Goal: Information Seeking & Learning: Learn about a topic

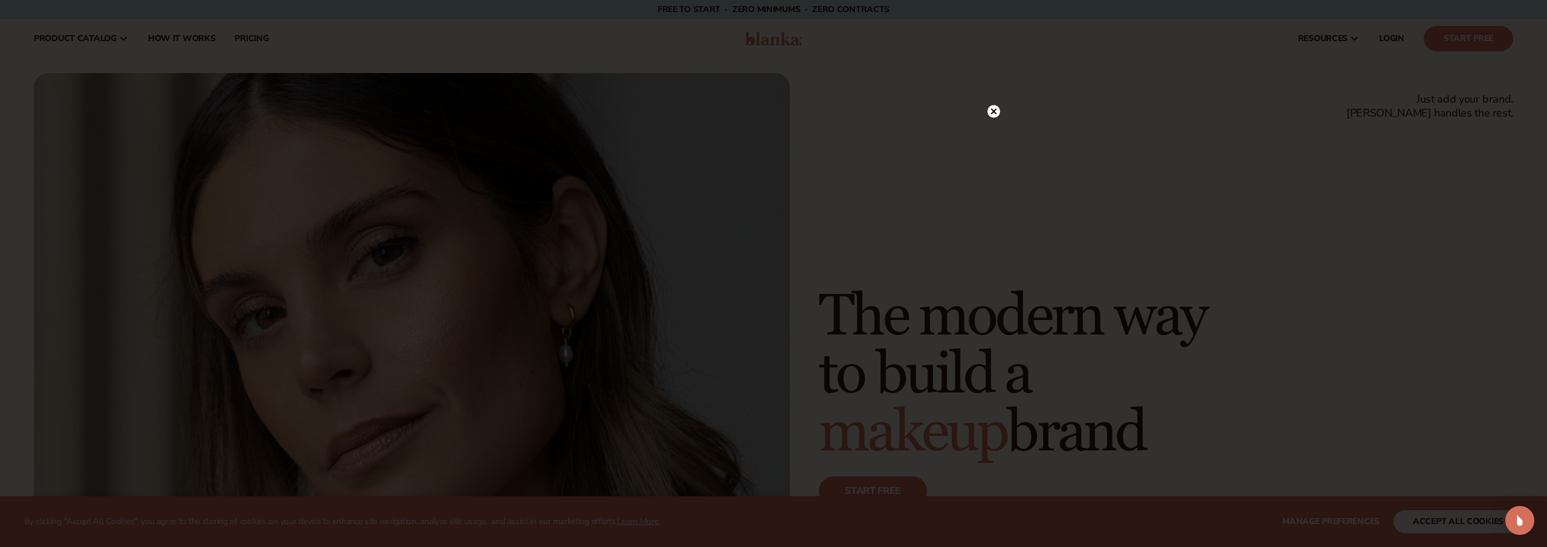
click at [1274, 397] on div at bounding box center [773, 273] width 1547 height 547
click at [991, 137] on circle at bounding box center [993, 136] width 13 height 13
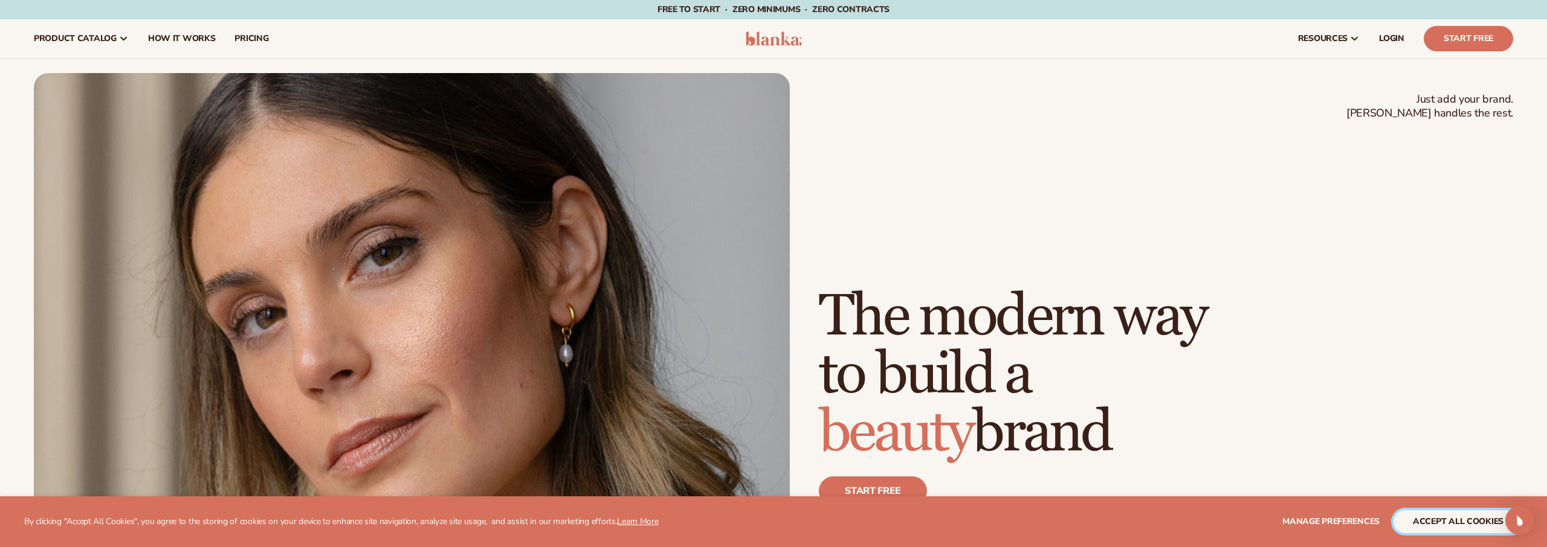
drag, startPoint x: 1469, startPoint y: 526, endPoint x: 1429, endPoint y: 499, distance: 48.3
click at [1469, 526] on button "accept all cookies" at bounding box center [1457, 521] width 129 height 23
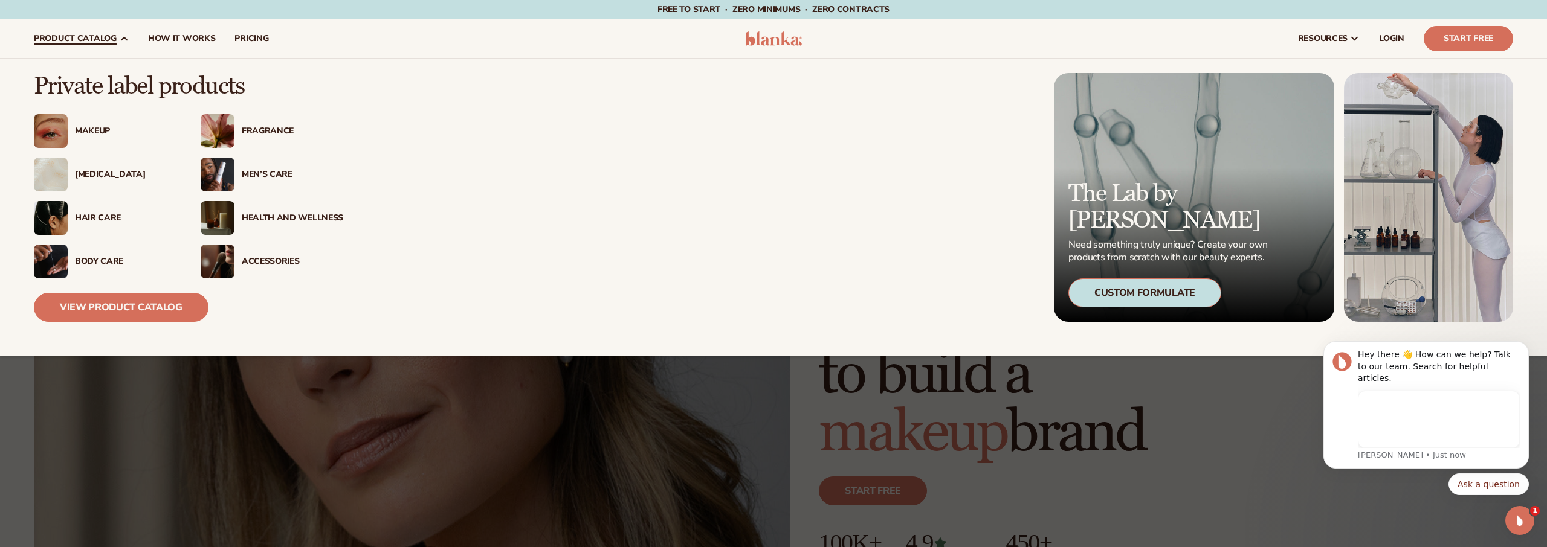
click at [102, 165] on div "[MEDICAL_DATA]" at bounding box center [105, 175] width 143 height 34
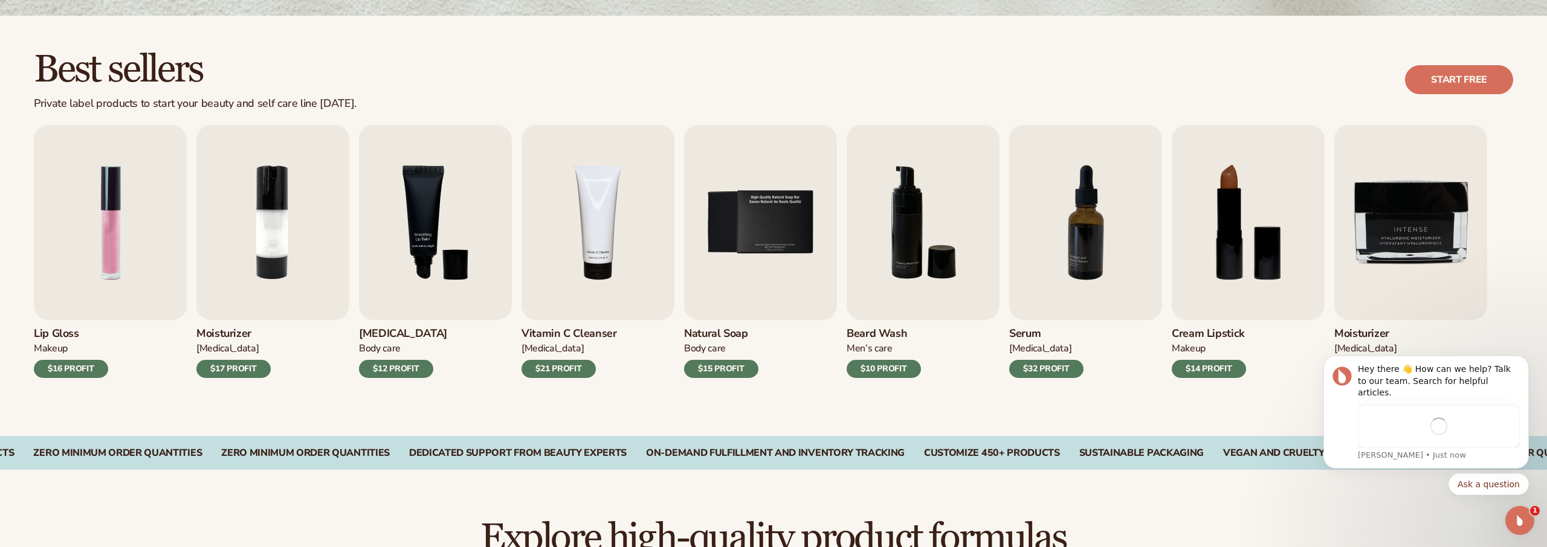
scroll to position [311, 0]
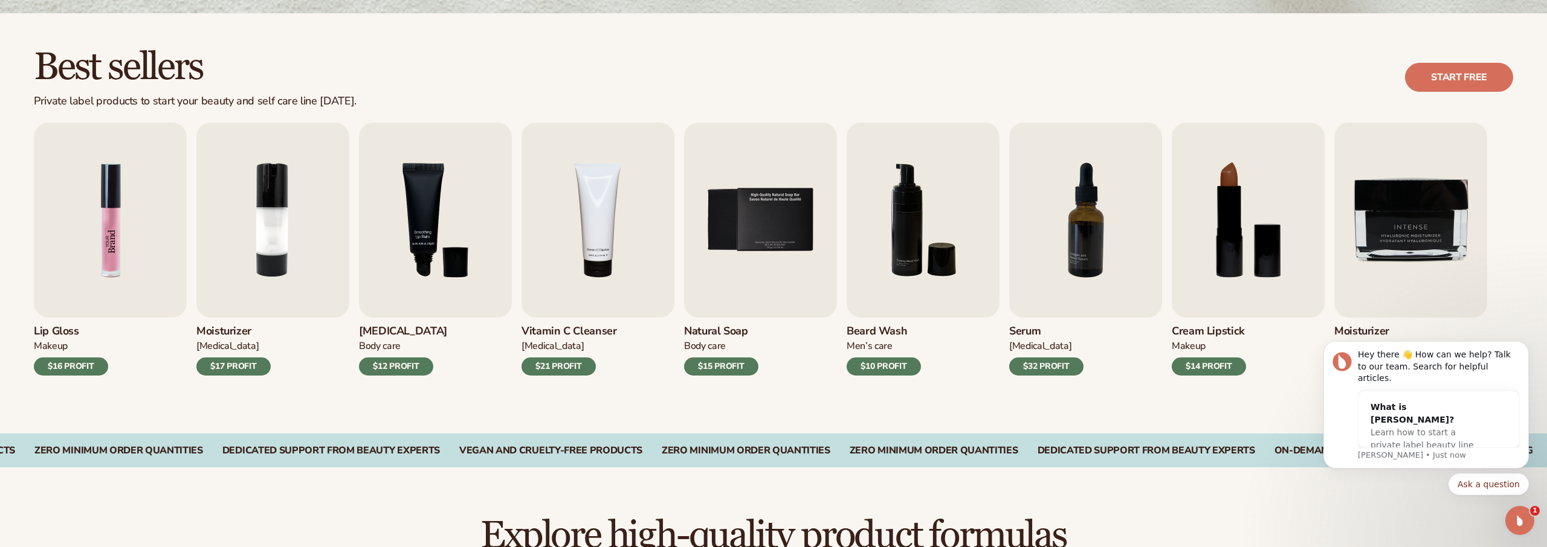
click at [153, 187] on img "1 / 9" at bounding box center [110, 220] width 153 height 195
click at [74, 359] on div "Lip Gloss Makeup $16 PROFIT" at bounding box center [110, 347] width 153 height 58
click at [79, 364] on div "$16 PROFIT" at bounding box center [71, 367] width 74 height 18
click at [62, 335] on h3 "Lip Gloss" at bounding box center [71, 331] width 74 height 13
click at [60, 327] on h3 "Lip Gloss" at bounding box center [71, 331] width 74 height 13
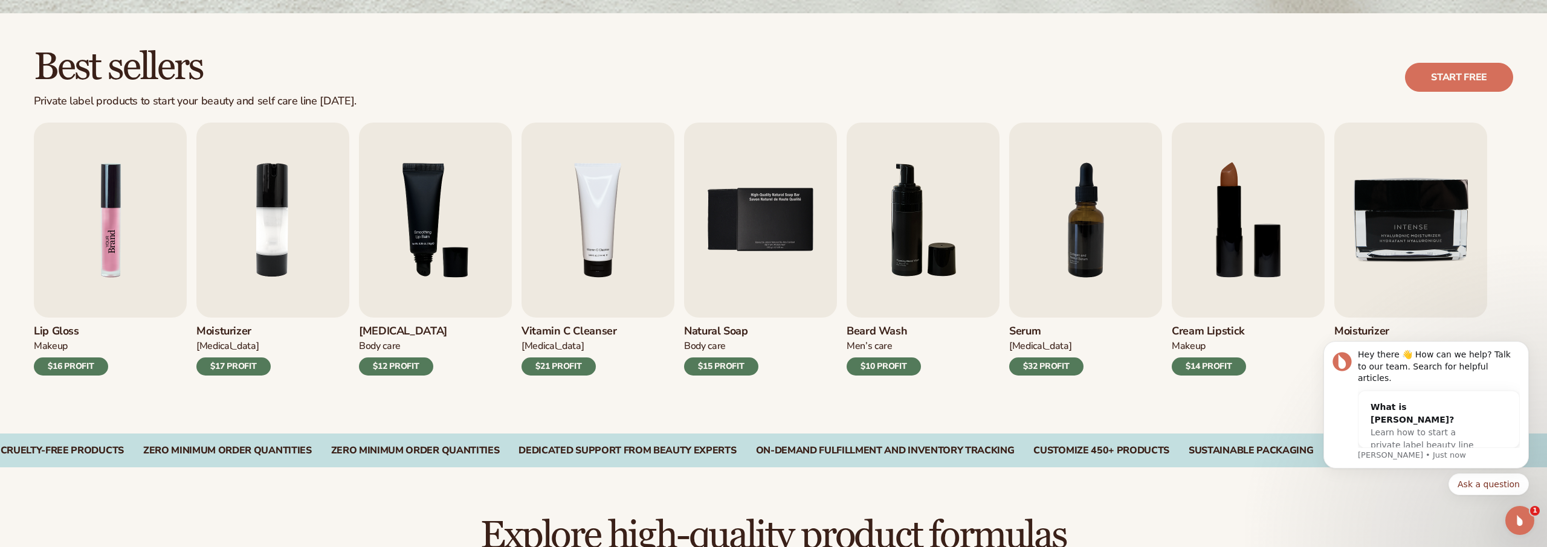
click at [90, 239] on img "1 / 9" at bounding box center [110, 220] width 153 height 195
click at [130, 228] on img "1 / 9" at bounding box center [110, 220] width 153 height 195
click at [1097, 236] on img "7 / 9" at bounding box center [1085, 220] width 153 height 195
drag, startPoint x: 1038, startPoint y: 388, endPoint x: 1036, endPoint y: 373, distance: 15.8
click at [1037, 382] on div "Best sellers Private label products to start your beauty and self care line tod…" at bounding box center [773, 223] width 1547 height 420
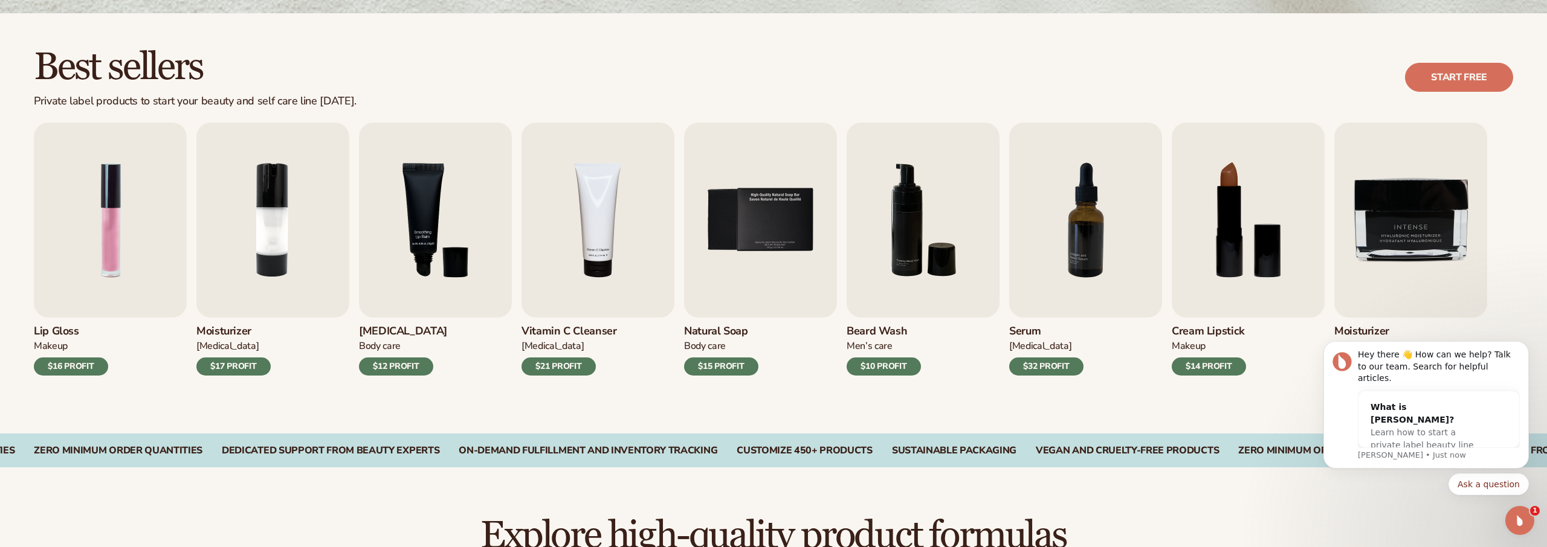
click at [1036, 361] on div "$32 PROFIT" at bounding box center [1046, 367] width 74 height 18
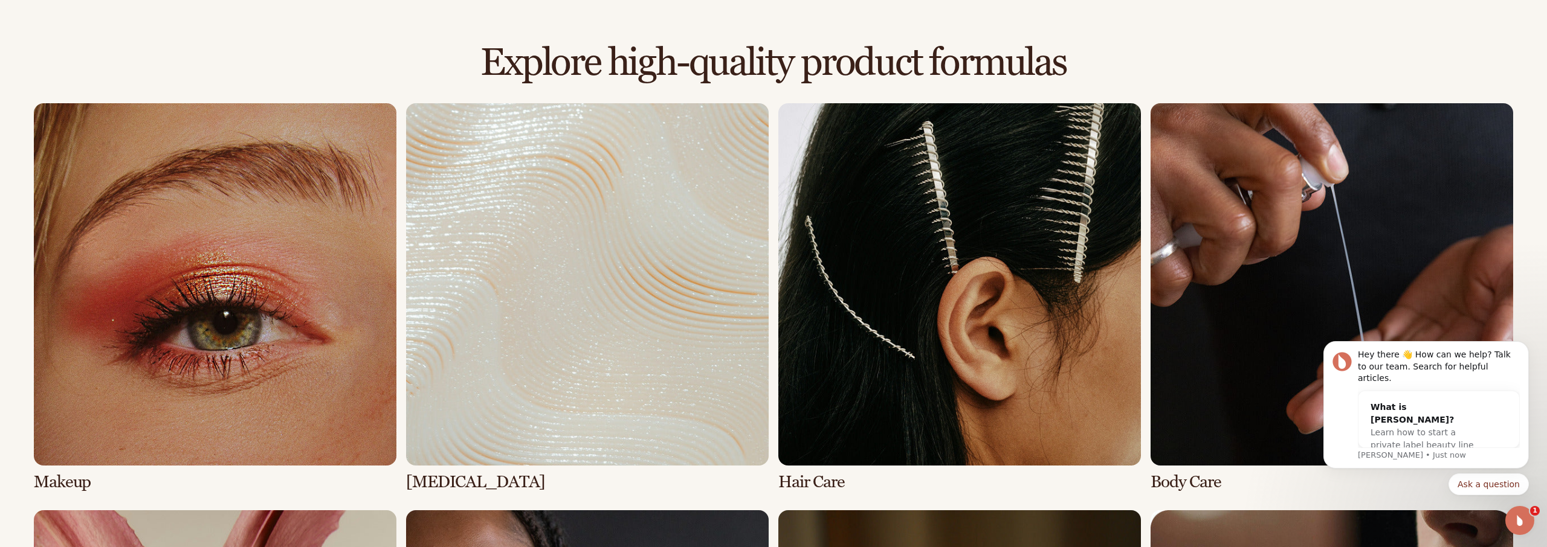
scroll to position [785, 0]
click at [580, 272] on link "2 / 8" at bounding box center [587, 297] width 362 height 388
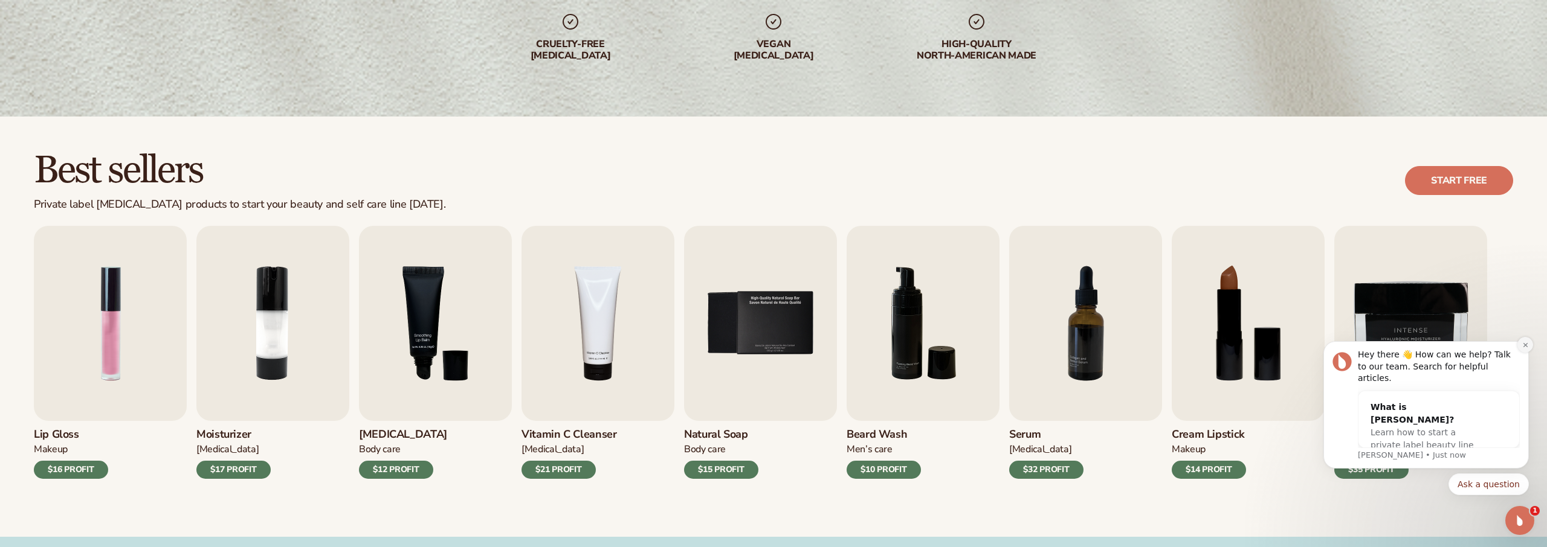
click at [1522, 349] on icon "Dismiss notification" at bounding box center [1525, 345] width 7 height 7
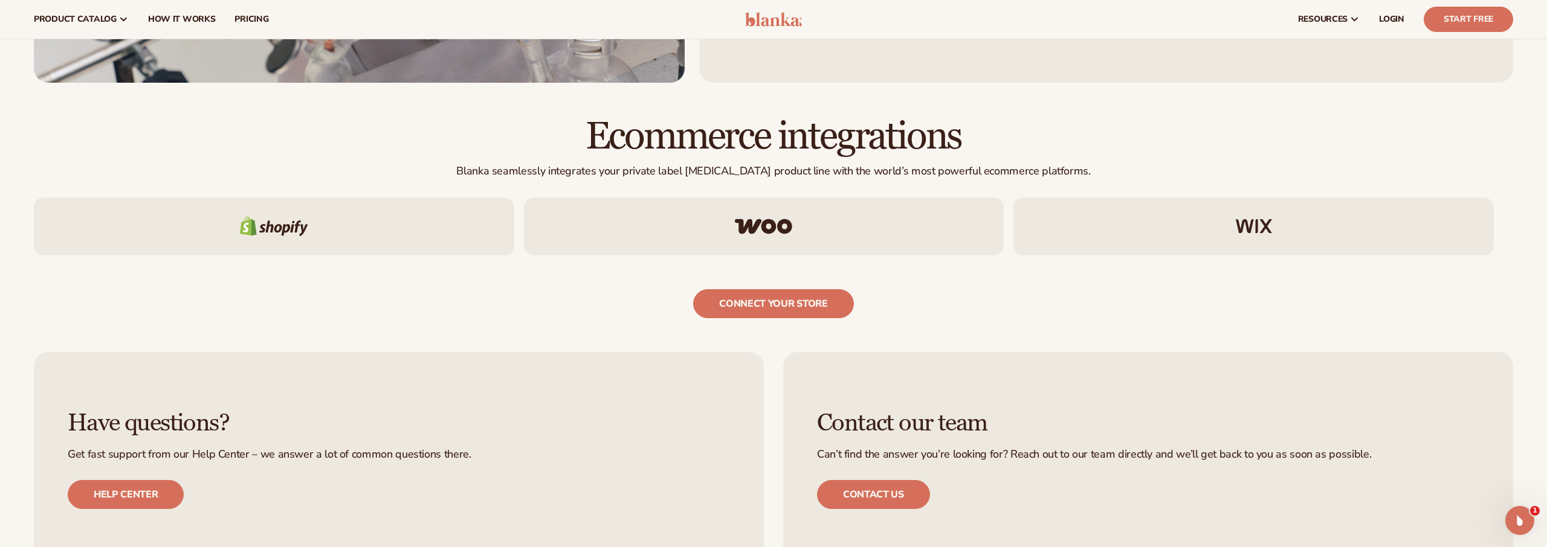
scroll to position [2398, 0]
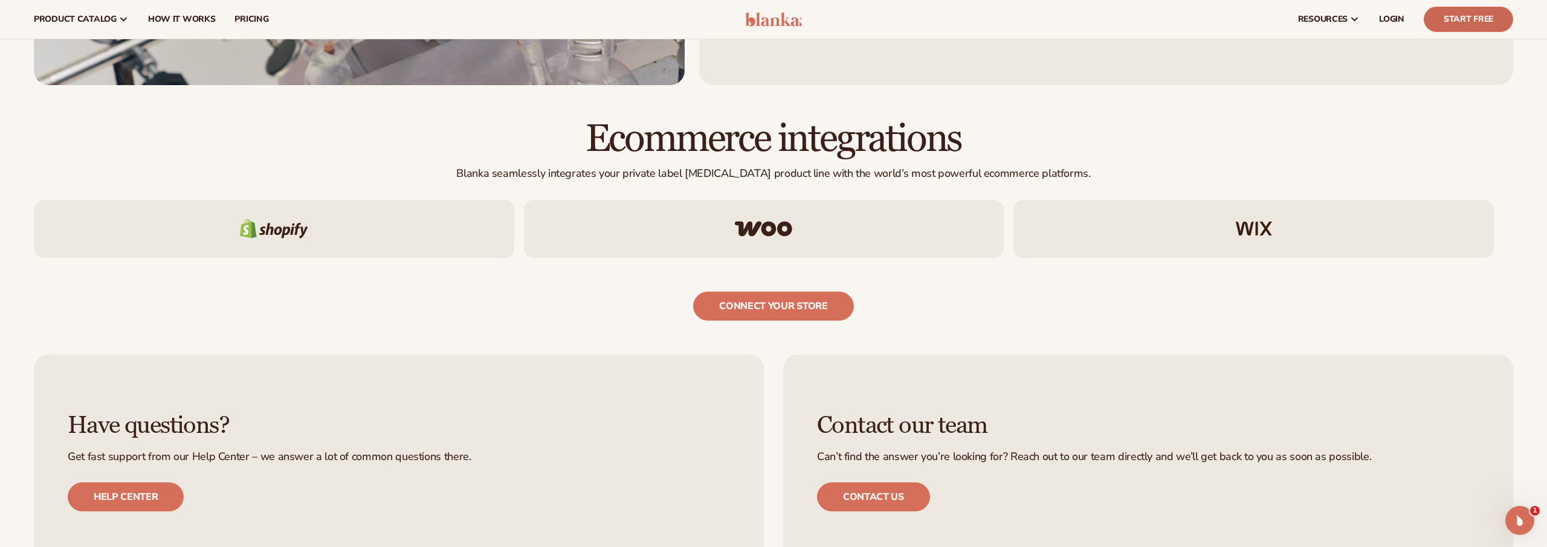
click at [1470, 14] on link "Start Free" at bounding box center [1467, 19] width 89 height 25
click at [177, 28] on link "How It Works" at bounding box center [181, 19] width 87 height 39
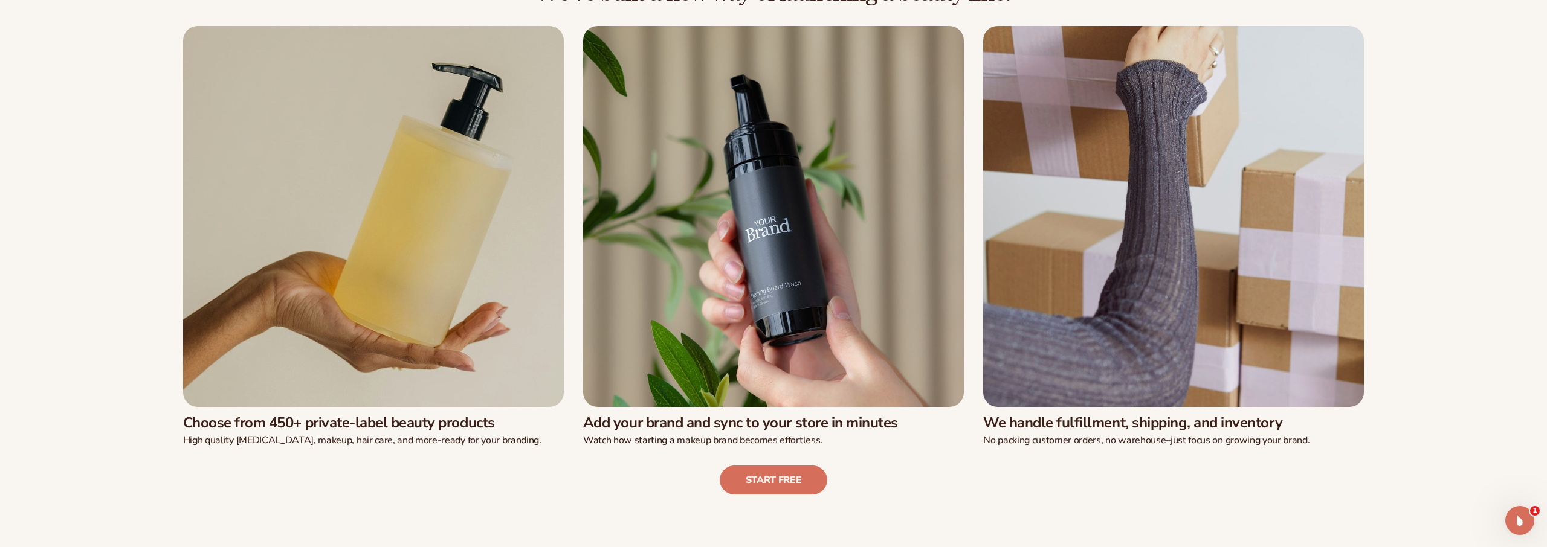
scroll to position [468, 0]
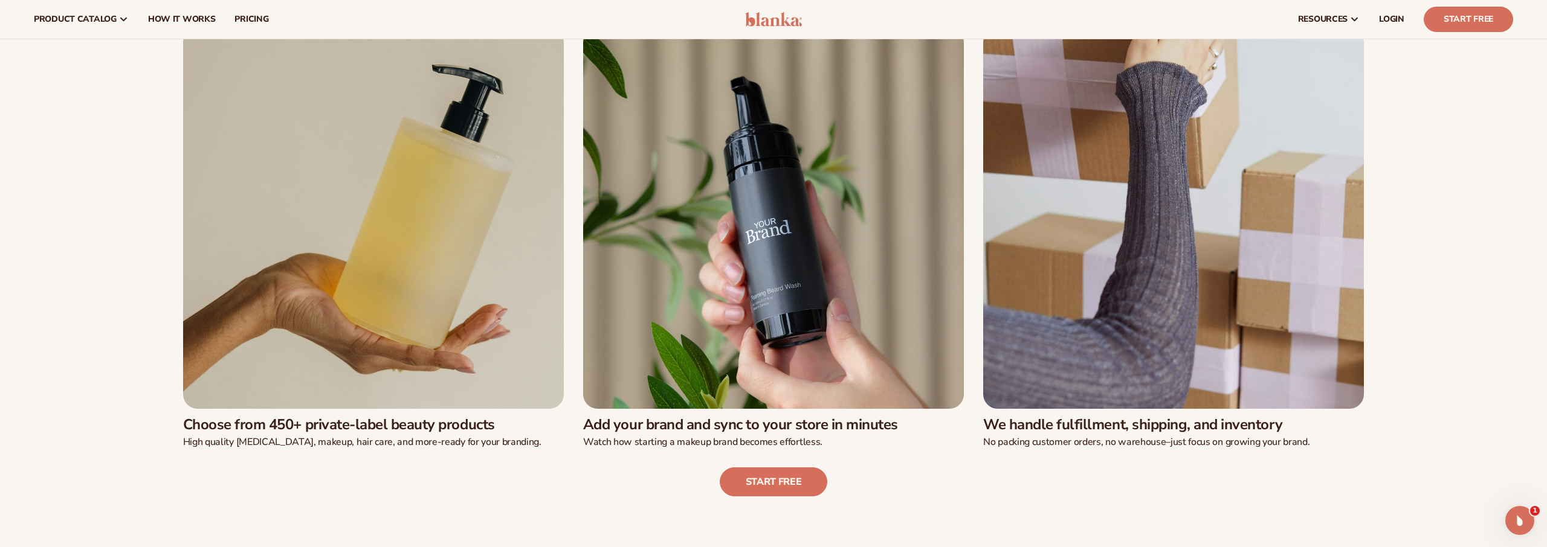
drag, startPoint x: 502, startPoint y: 425, endPoint x: 184, endPoint y: 419, distance: 317.8
click at [185, 419] on h3 "Choose from 450+ private-label beauty products" at bounding box center [373, 425] width 381 height 18
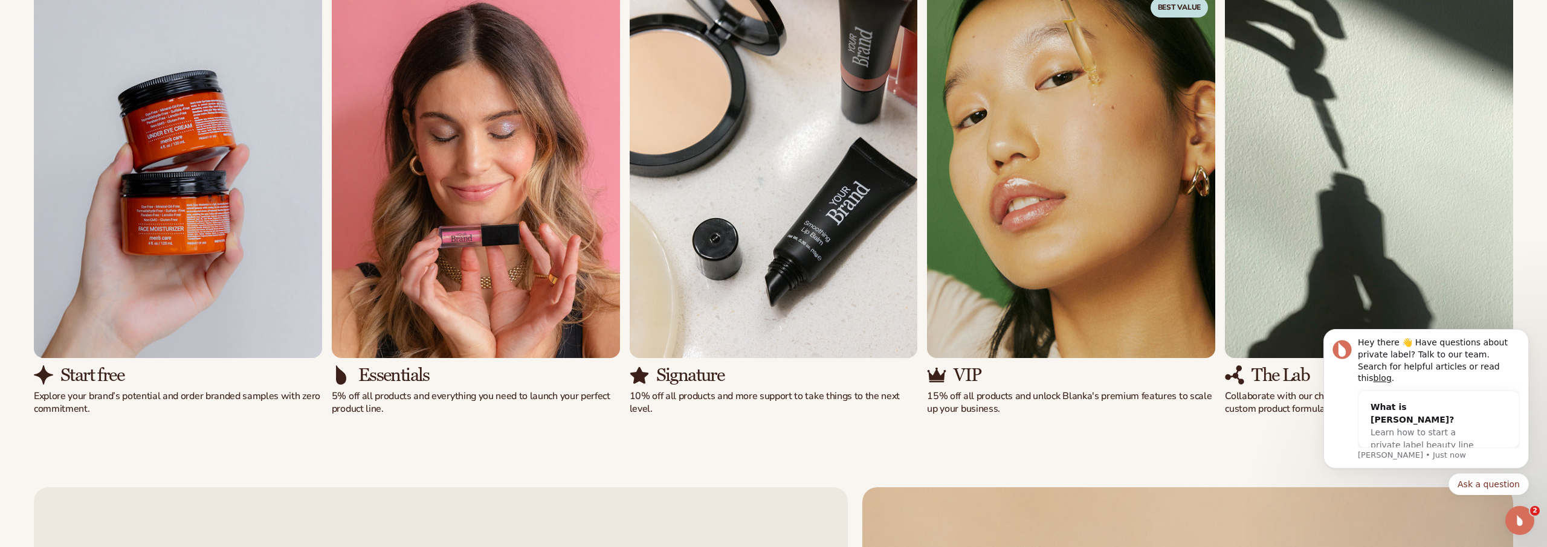
scroll to position [1145, 0]
click at [1523, 336] on icon "Dismiss notification" at bounding box center [1525, 333] width 7 height 7
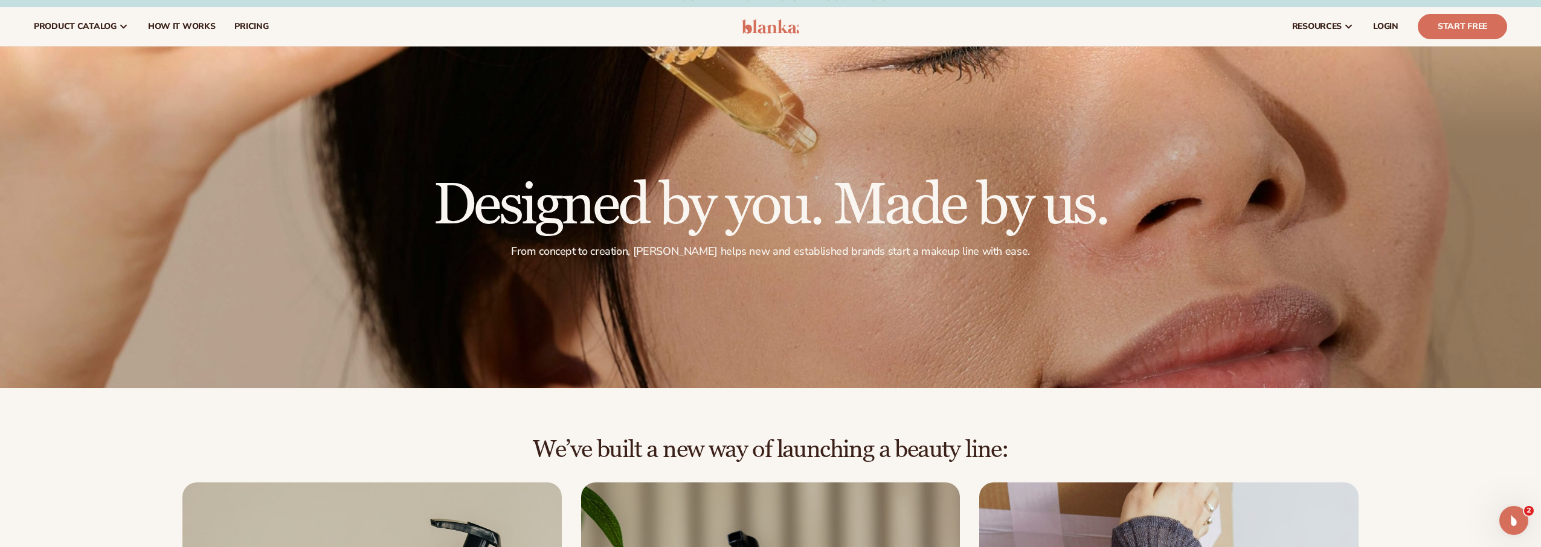
scroll to position [0, 0]
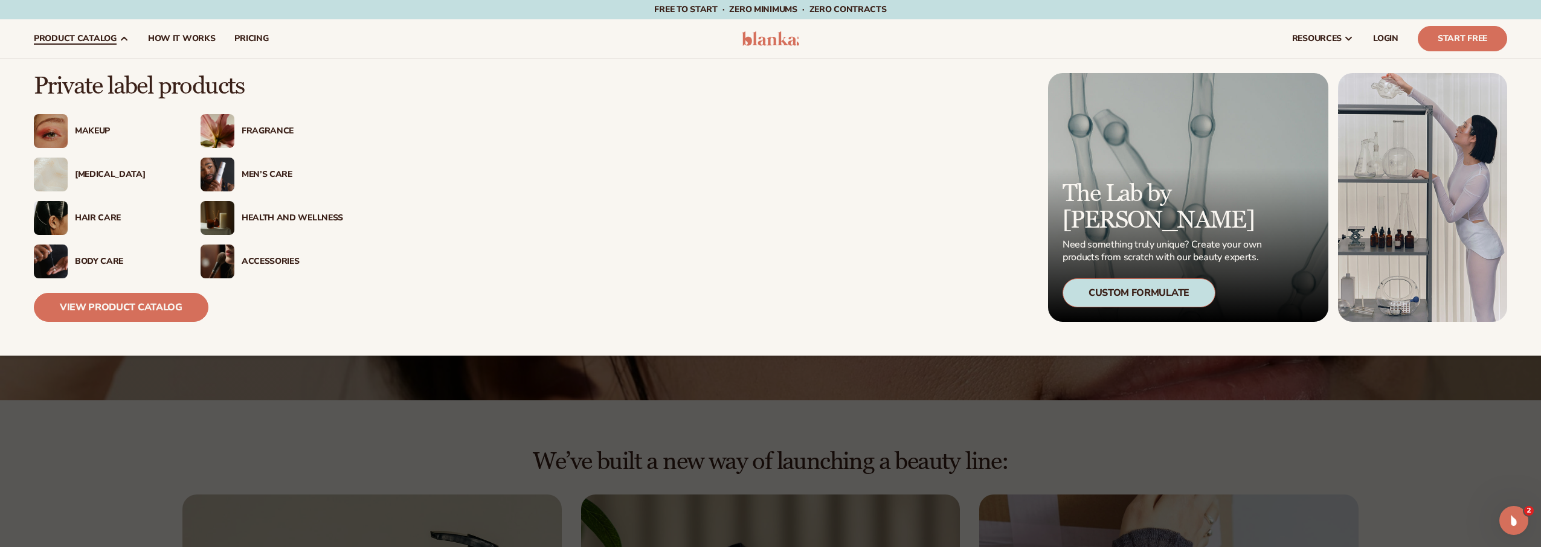
click at [96, 178] on div "Skin Care" at bounding box center [125, 175] width 101 height 10
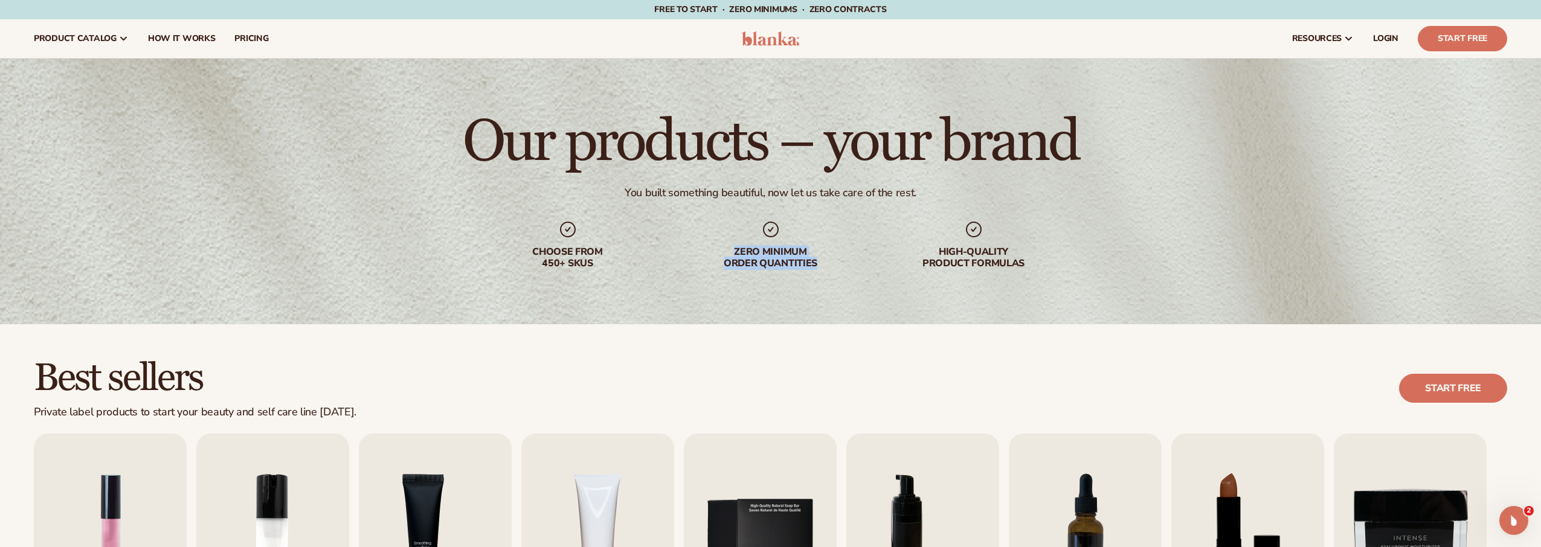
drag, startPoint x: 750, startPoint y: 251, endPoint x: 846, endPoint y: 273, distance: 99.1
click at [846, 273] on div "Our products – your brand You built something beautiful, now let us take care o…" at bounding box center [770, 192] width 1541 height 266
click at [259, 42] on span "pricing" at bounding box center [251, 39] width 34 height 10
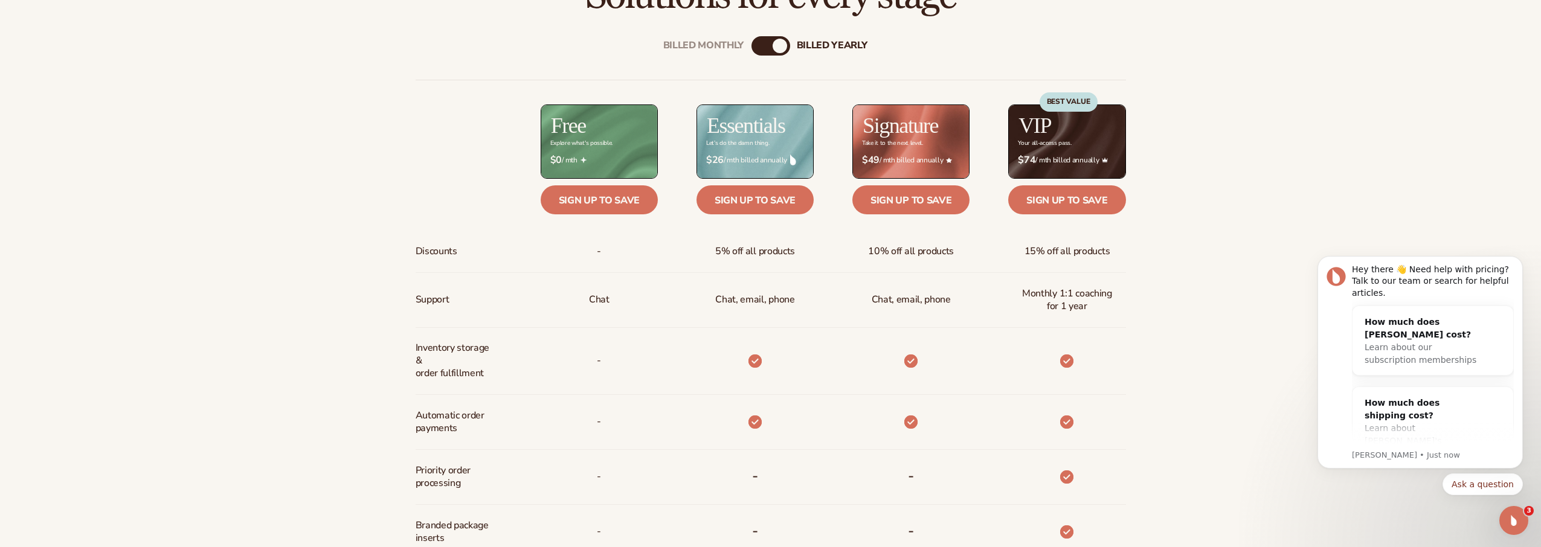
scroll to position [678, 0]
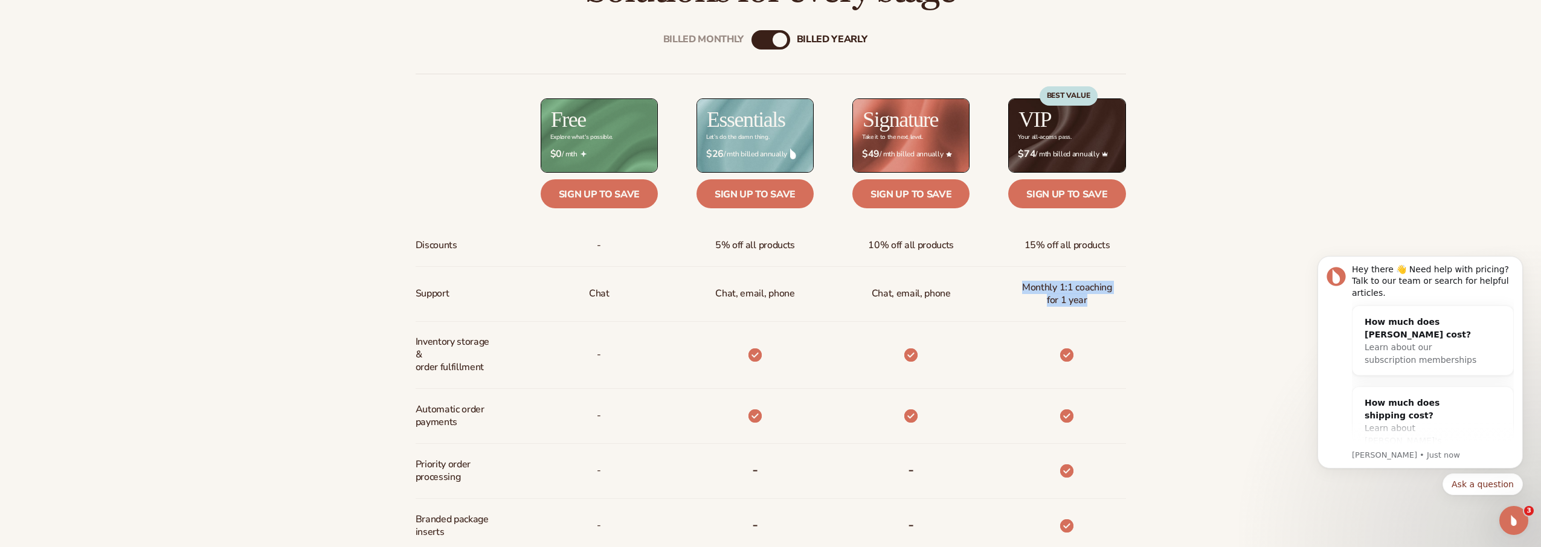
drag, startPoint x: 1073, startPoint y: 300, endPoint x: 1016, endPoint y: 290, distance: 58.2
click at [1016, 290] on div "Monthly 1:1 coaching for 1 year" at bounding box center [1066, 294] width 117 height 54
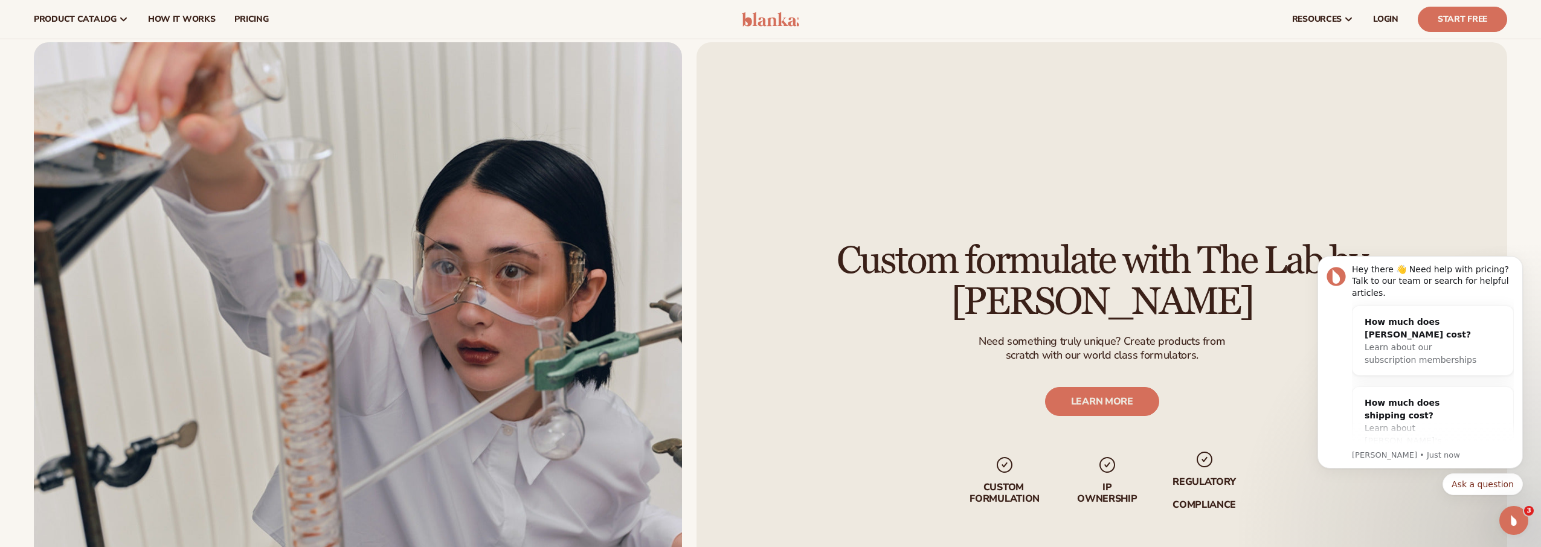
scroll to position [1511, 0]
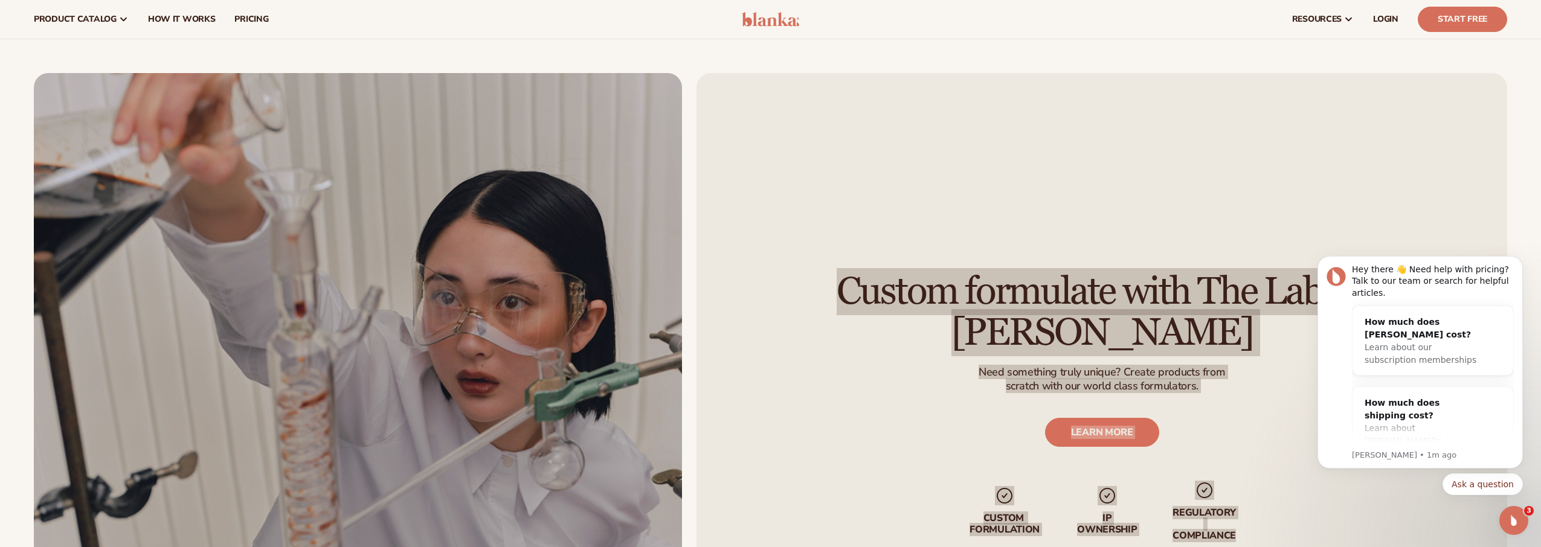
click at [1237, 497] on div "Custom formulate with The Lab by [PERSON_NAME] Need something truly unique? Cre…" at bounding box center [1102, 407] width 811 height 668
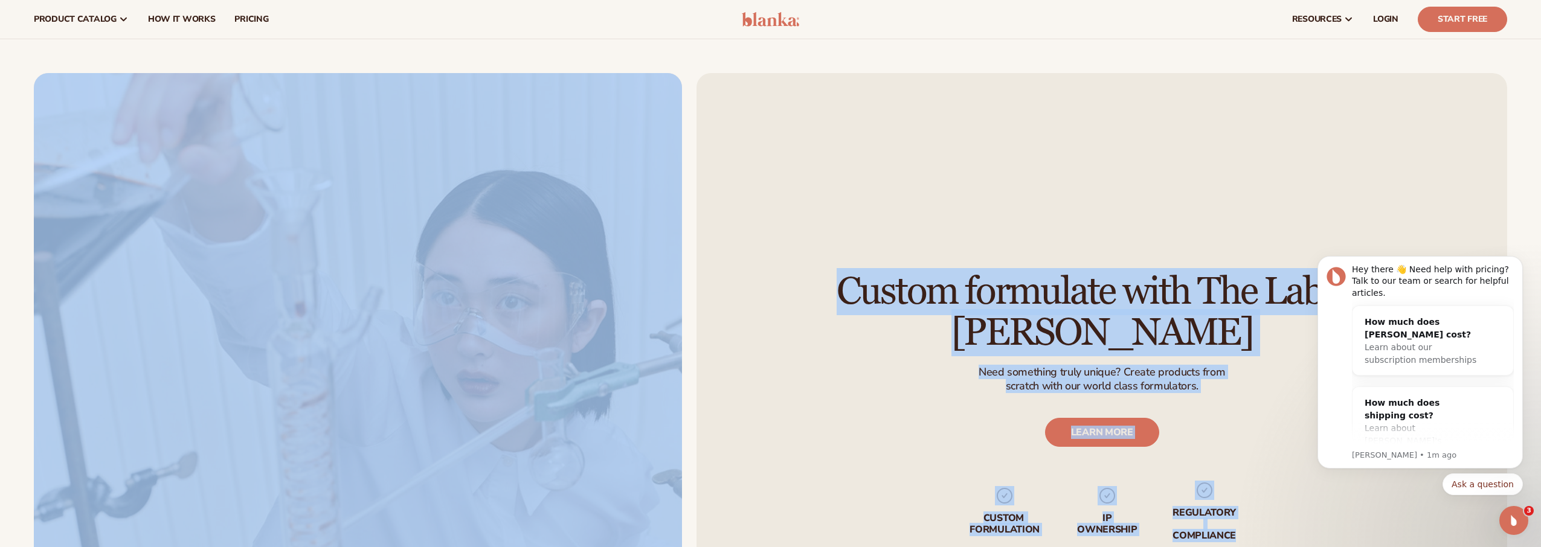
click at [942, 253] on div "Custom formulate with The Lab by [PERSON_NAME] Need something truly unique? Cre…" at bounding box center [1102, 407] width 811 height 668
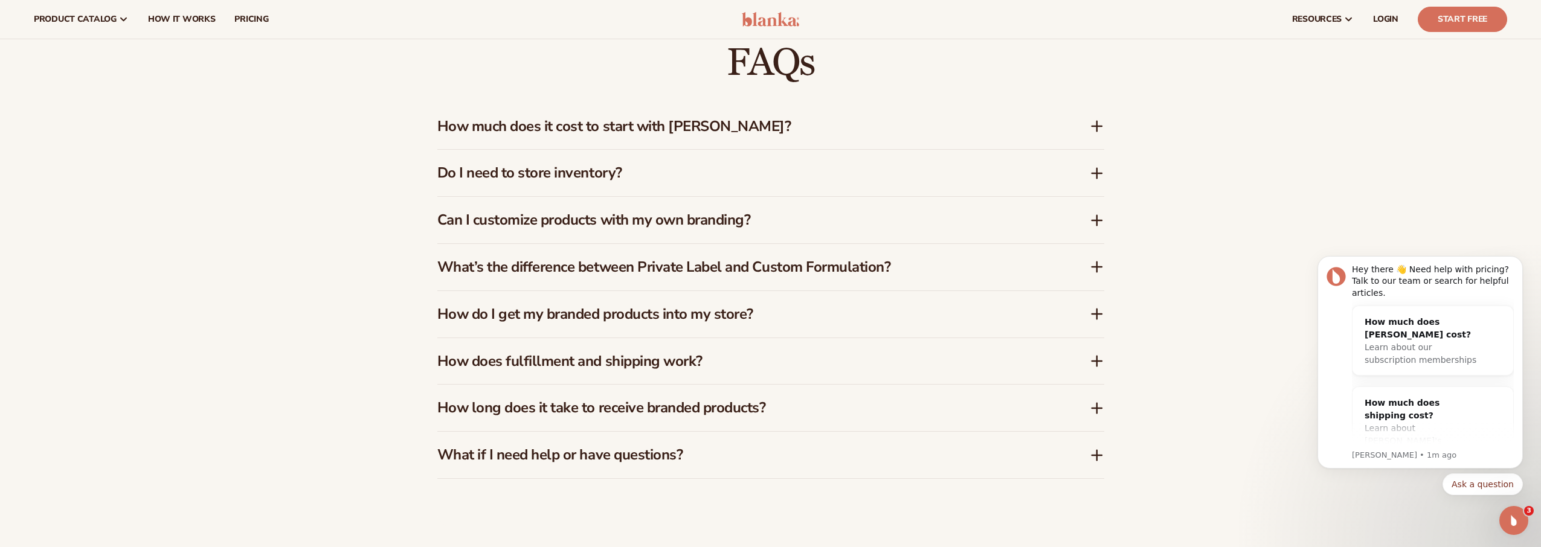
scroll to position [2242, 0]
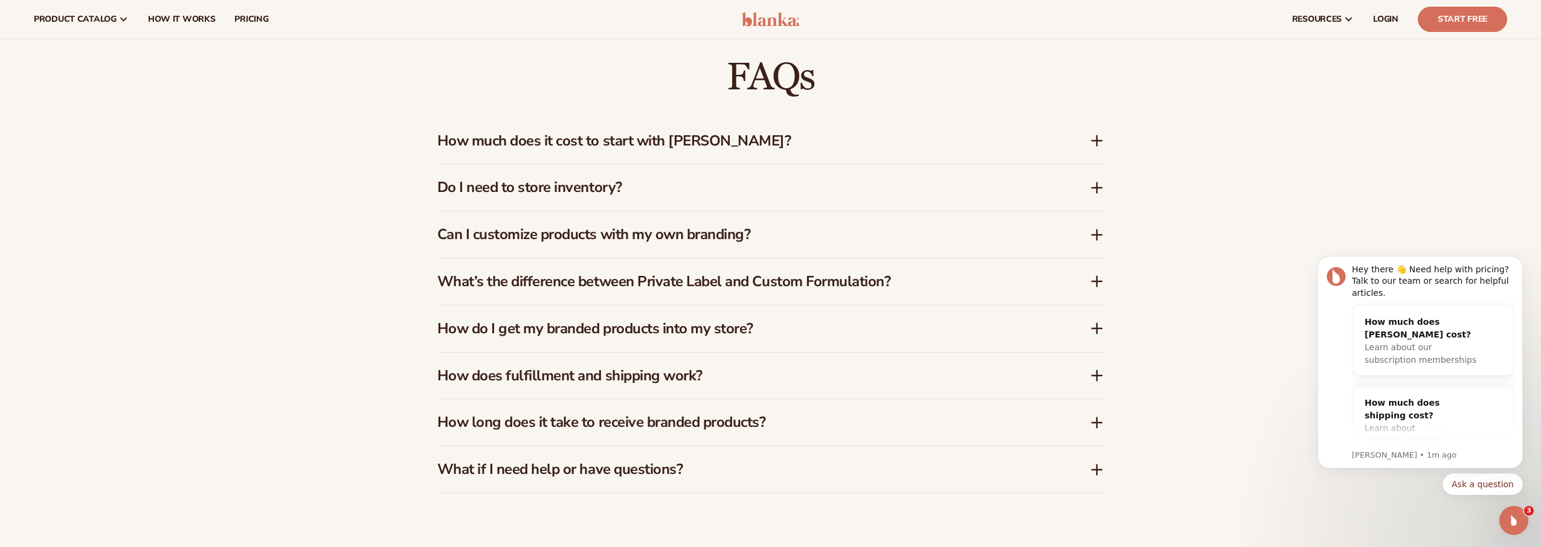
click at [684, 143] on h3 "How much does it cost to start with [PERSON_NAME]?" at bounding box center [745, 141] width 616 height 18
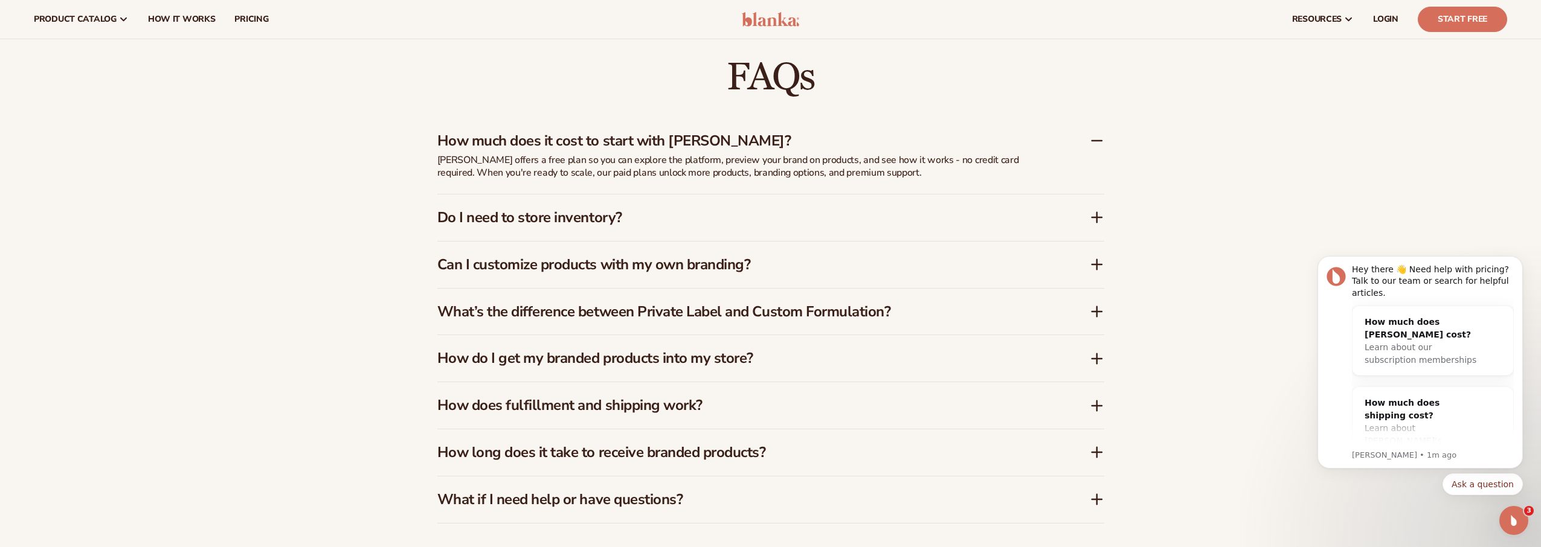
click at [642, 222] on h3 "Do I need to store inventory?" at bounding box center [745, 218] width 616 height 18
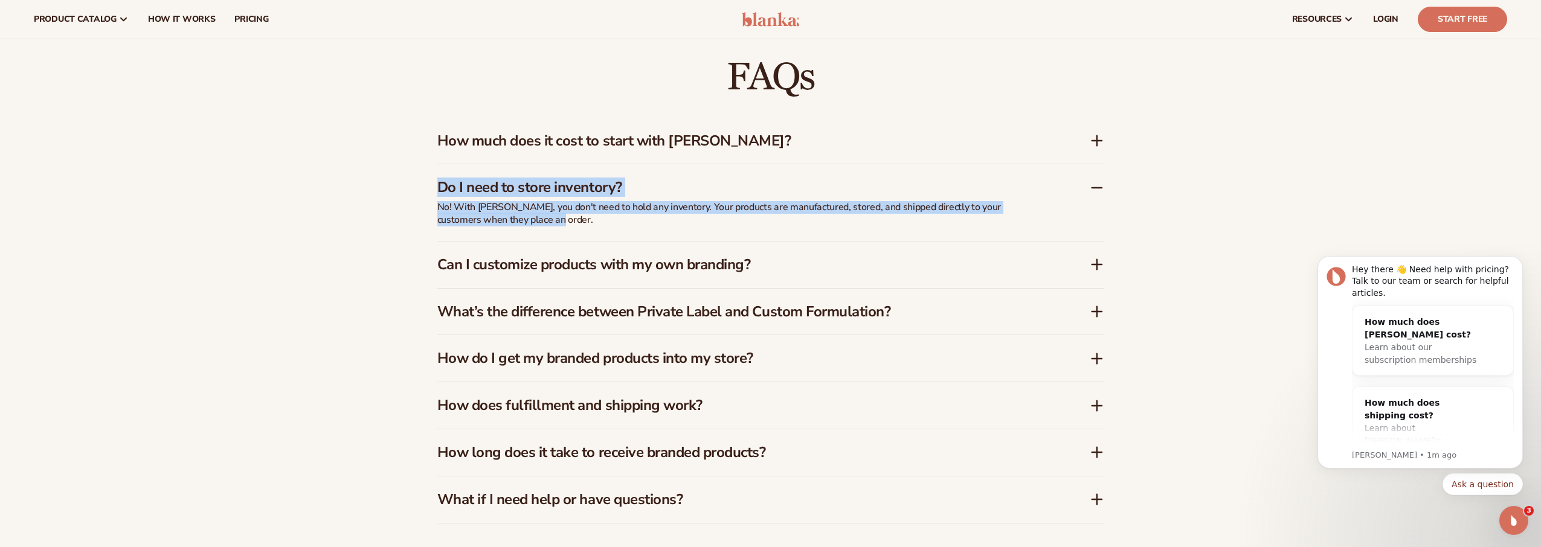
drag, startPoint x: 527, startPoint y: 218, endPoint x: 459, endPoint y: 211, distance: 68.6
click at [413, 195] on div "FAQs How much does it cost to start with [PERSON_NAME]? [PERSON_NAME] offers a …" at bounding box center [771, 290] width 735 height 562
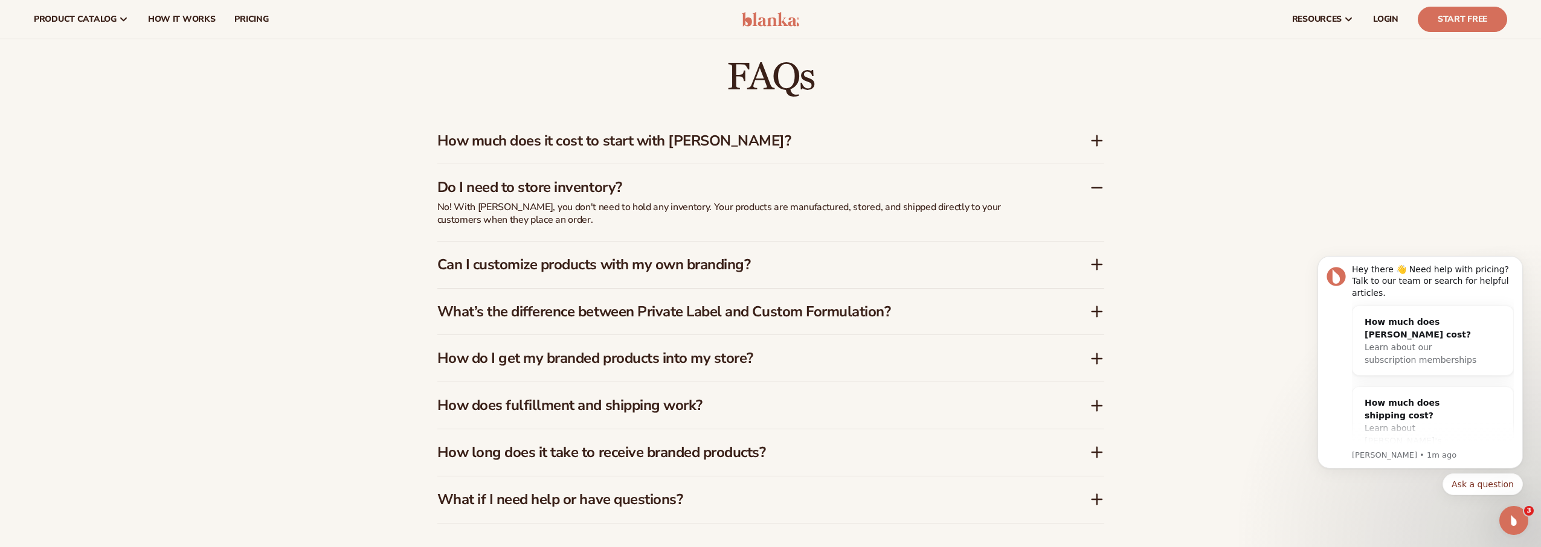
click at [692, 274] on div "Can I customize products with my own branding?" at bounding box center [770, 265] width 667 height 47
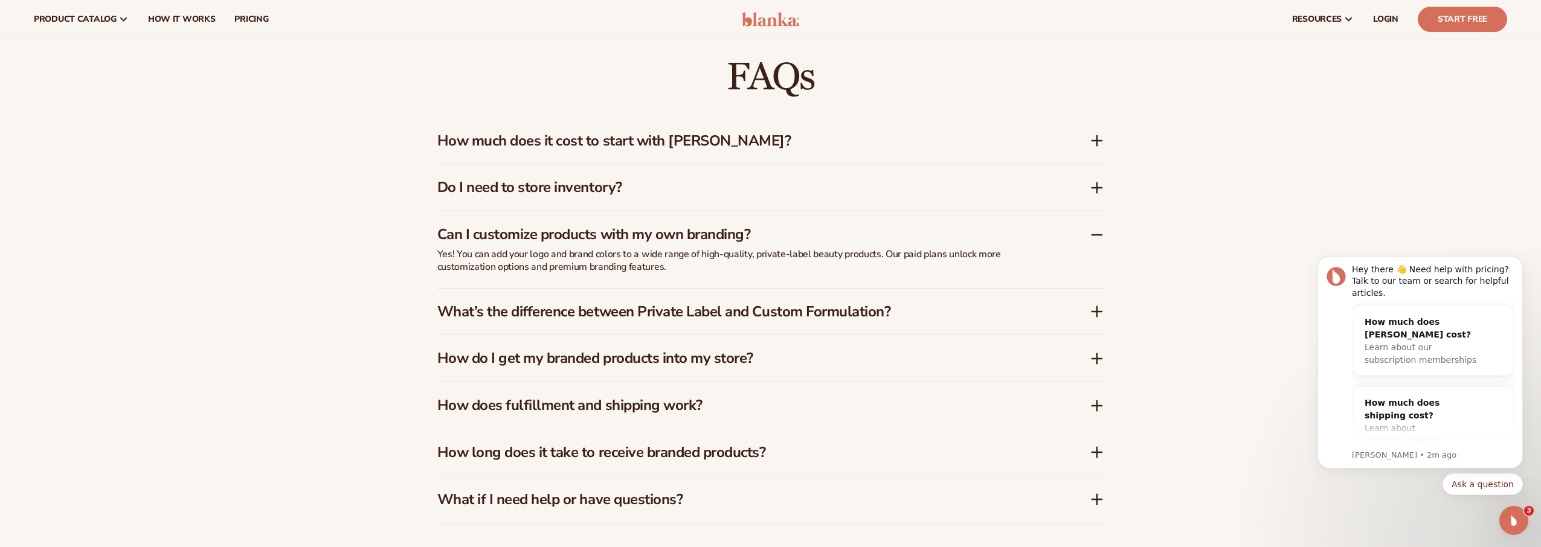
click at [672, 306] on h3 "What’s the difference between Private Label and Custom Formulation?" at bounding box center [745, 312] width 616 height 18
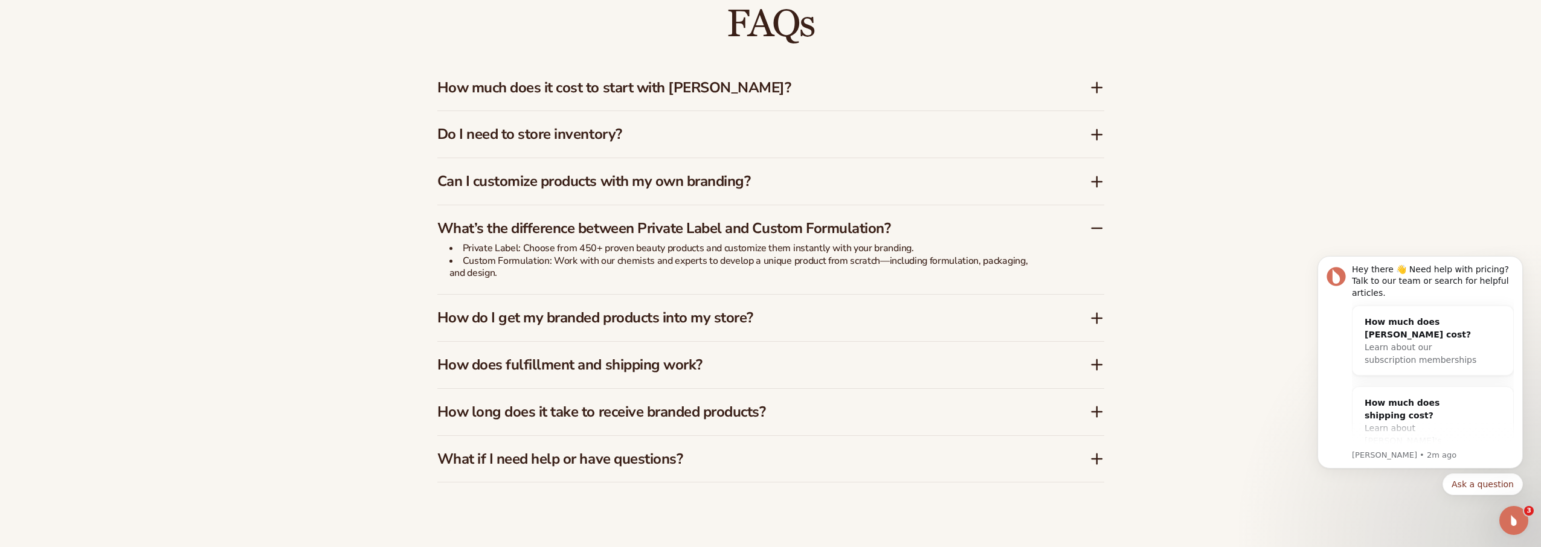
scroll to position [2297, 0]
click at [779, 317] on h3 "How do I get my branded products into my store?" at bounding box center [745, 317] width 616 height 18
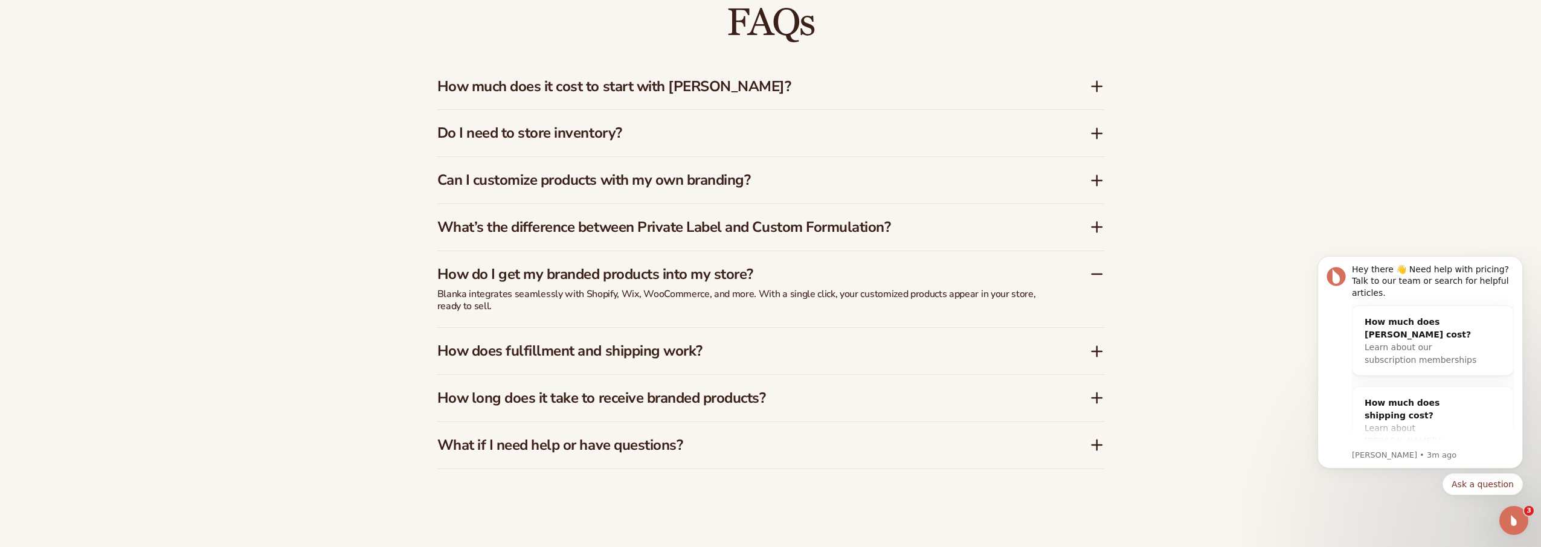
click at [560, 116] on div "Do I need to store inventory?" at bounding box center [770, 133] width 667 height 47
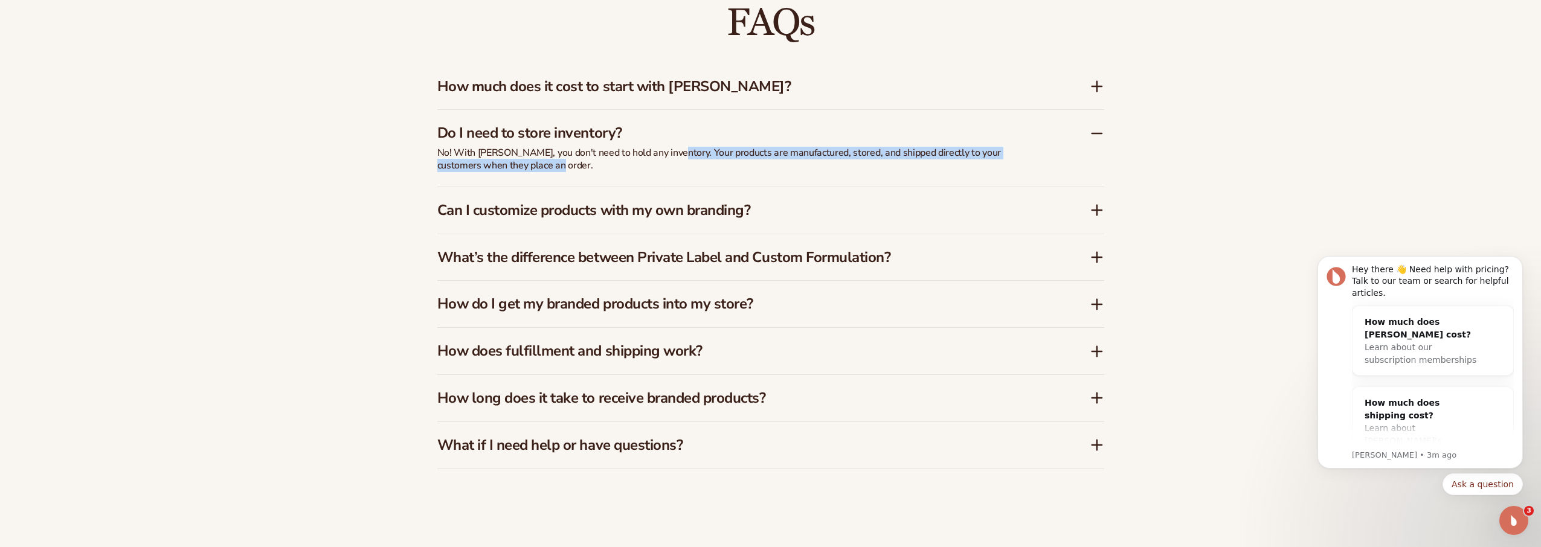
drag, startPoint x: 669, startPoint y: 151, endPoint x: 520, endPoint y: 178, distance: 151.0
click at [520, 178] on div "No! With [PERSON_NAME], you don't need to hold any inventory. Your products are…" at bounding box center [739, 167] width 604 height 40
click at [613, 159] on p "No! With [PERSON_NAME], you don't need to hold any inventory. Your products are…" at bounding box center [739, 159] width 604 height 25
drag, startPoint x: 665, startPoint y: 152, endPoint x: 884, endPoint y: 153, distance: 219.9
click at [897, 152] on p "No! With [PERSON_NAME], you don't need to hold any inventory. Your products are…" at bounding box center [739, 159] width 604 height 25
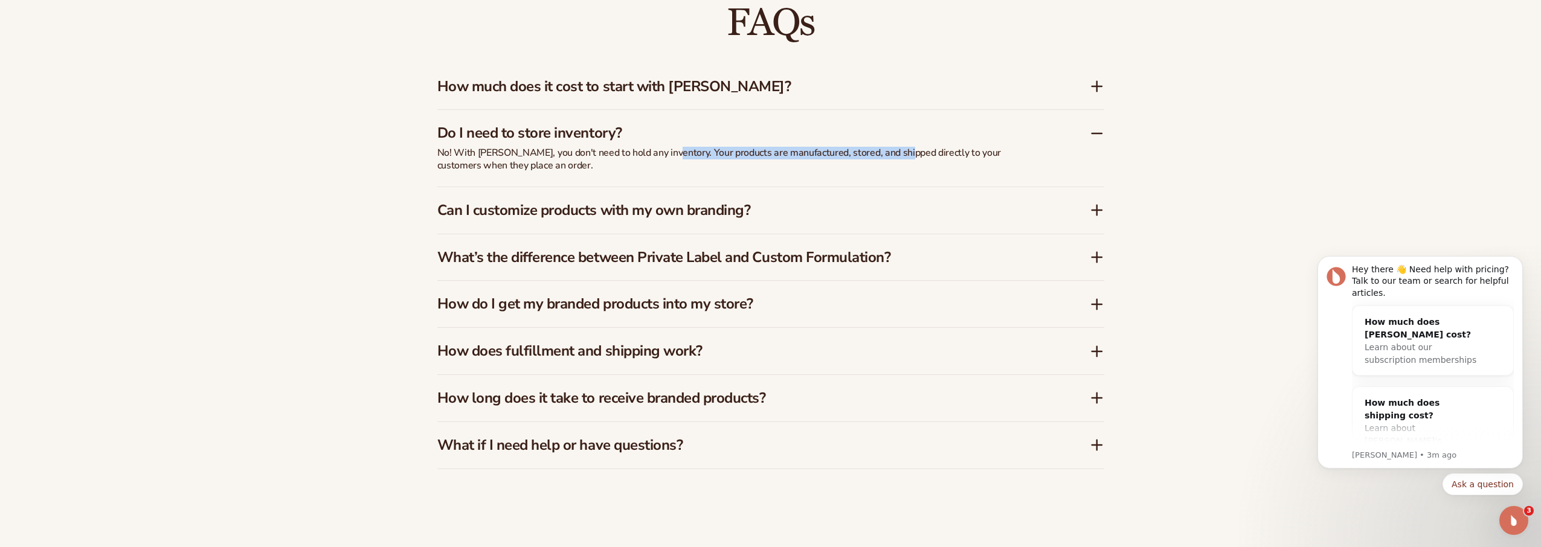
click at [868, 156] on p "No! With [PERSON_NAME], you don't need to hold any inventory. Your products are…" at bounding box center [739, 159] width 604 height 25
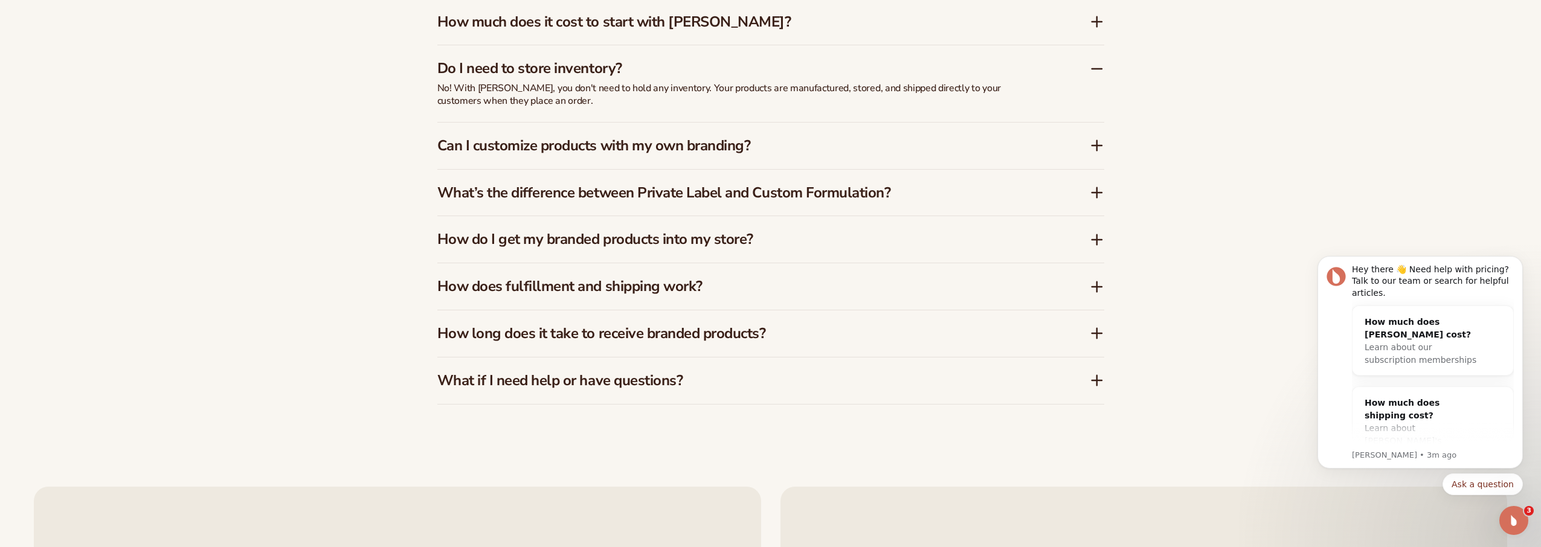
scroll to position [2370, 0]
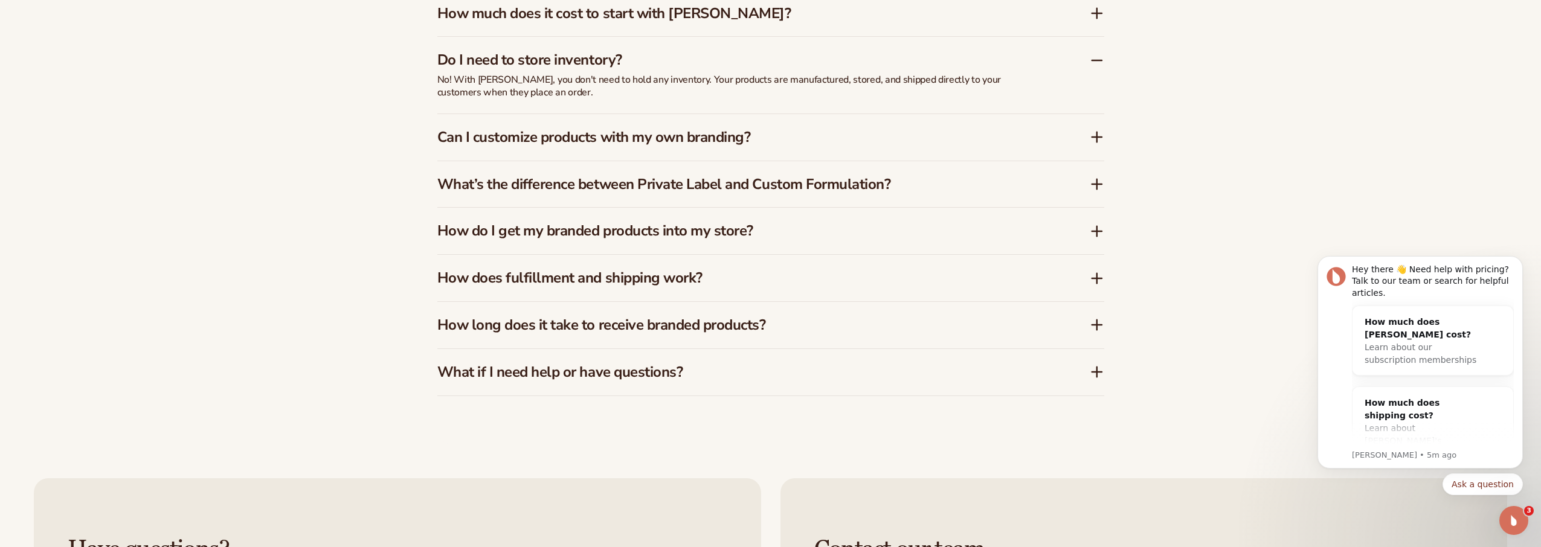
click at [710, 135] on h3 "Can I customize products with my own branding?" at bounding box center [745, 138] width 616 height 18
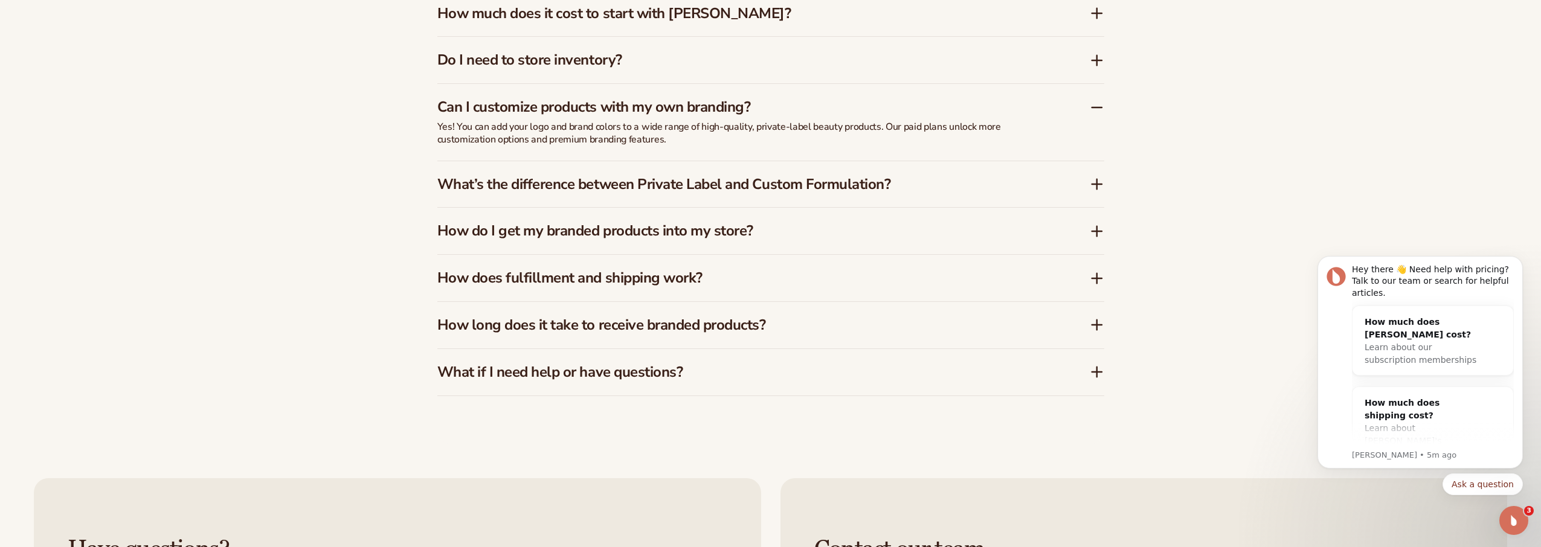
click at [559, 191] on h3 "What’s the difference between Private Label and Custom Formulation?" at bounding box center [745, 185] width 616 height 18
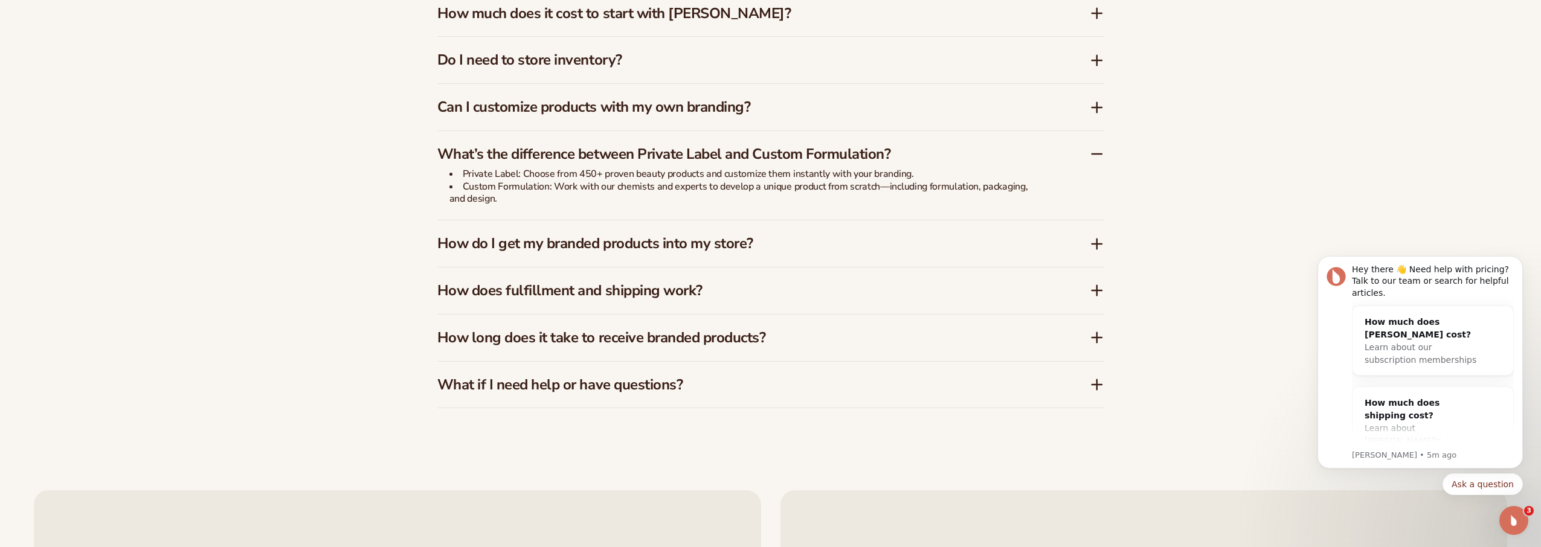
click at [515, 250] on h3 "How do I get my branded products into my store?" at bounding box center [745, 244] width 616 height 18
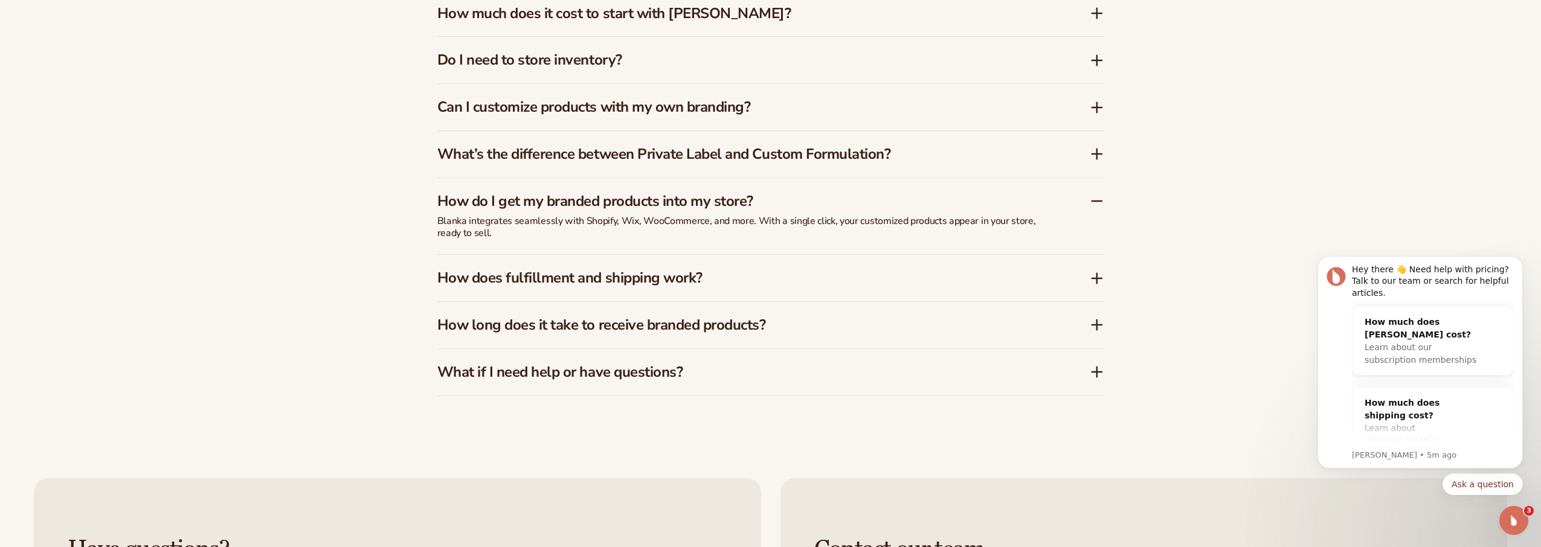
click at [651, 286] on h3 "How does fulfillment and shipping work?" at bounding box center [745, 278] width 616 height 18
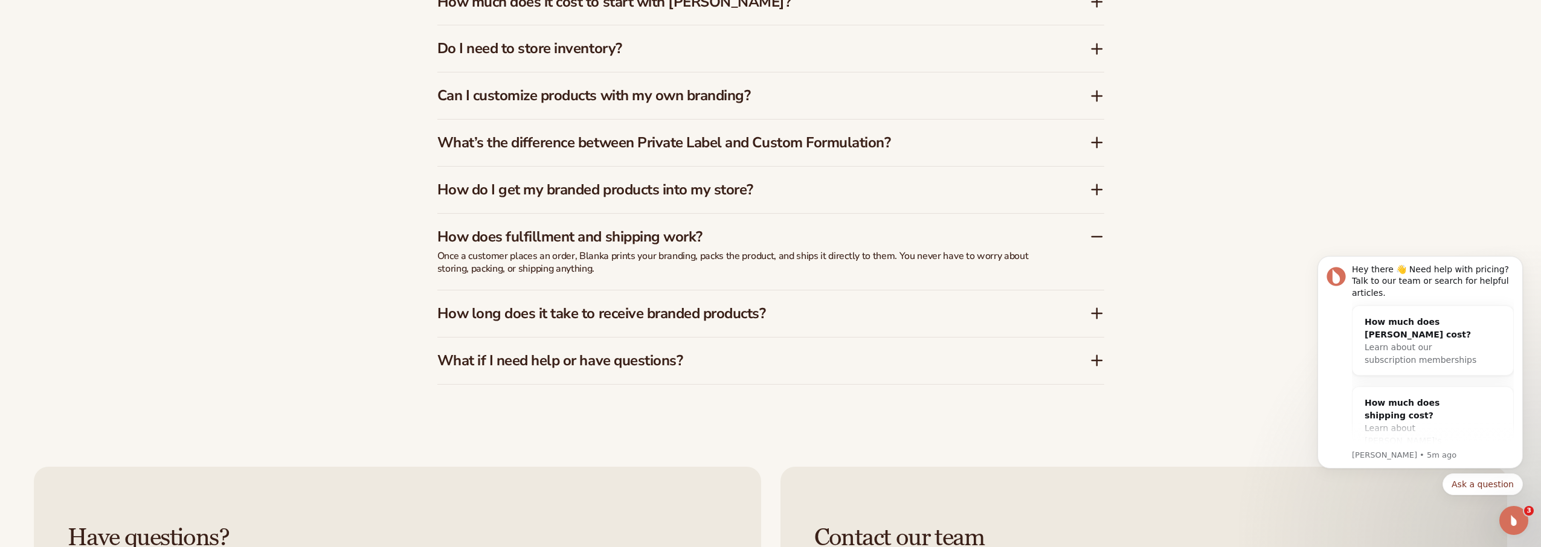
scroll to position [2385, 0]
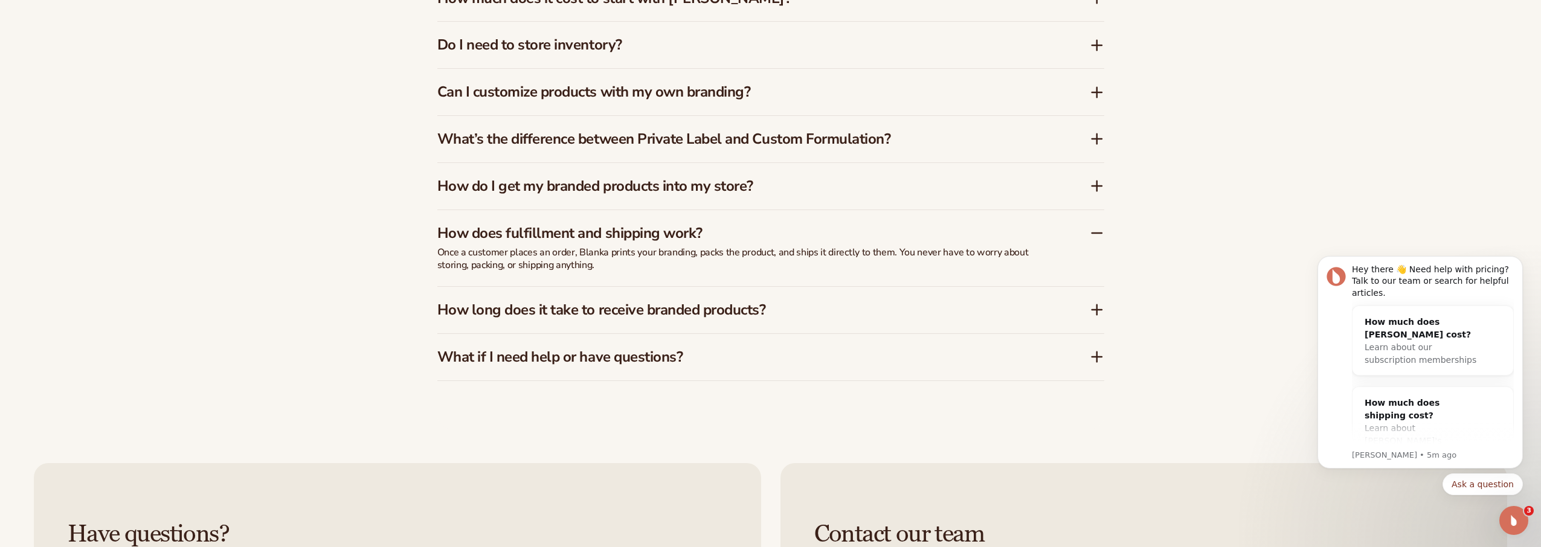
click at [735, 304] on h3 "How long does it take to receive branded products?" at bounding box center [745, 310] width 616 height 18
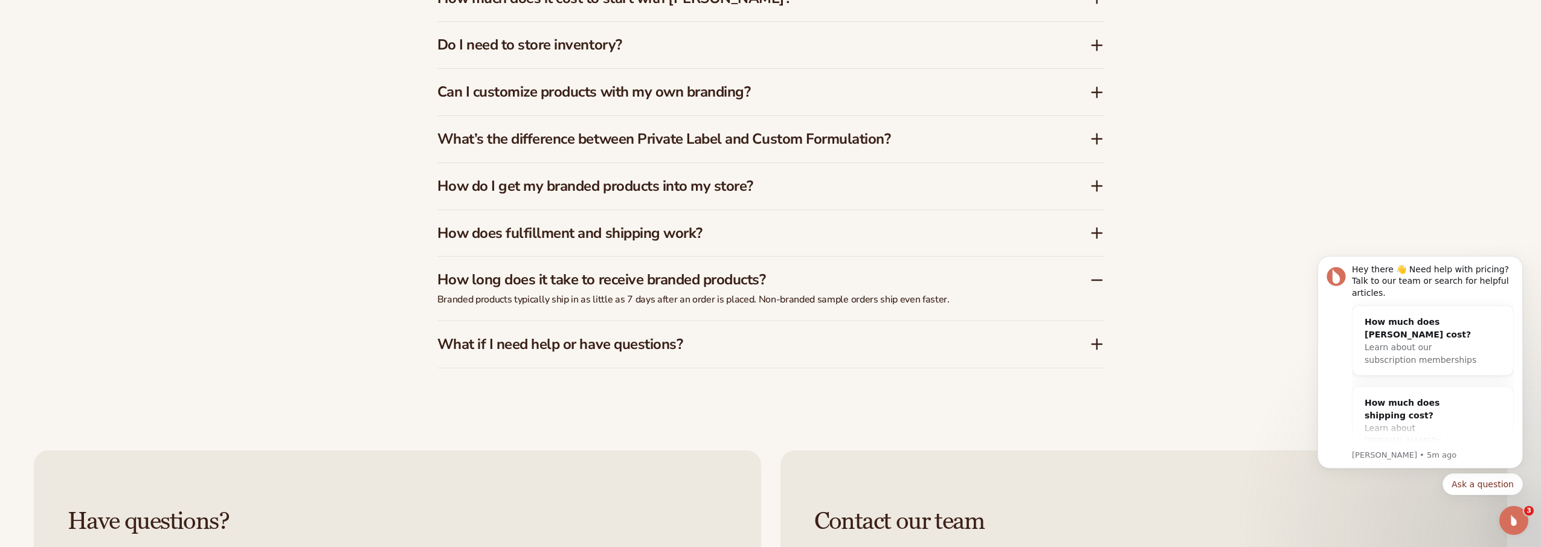
click at [652, 344] on h3 "What if I need help or have questions?" at bounding box center [745, 345] width 616 height 18
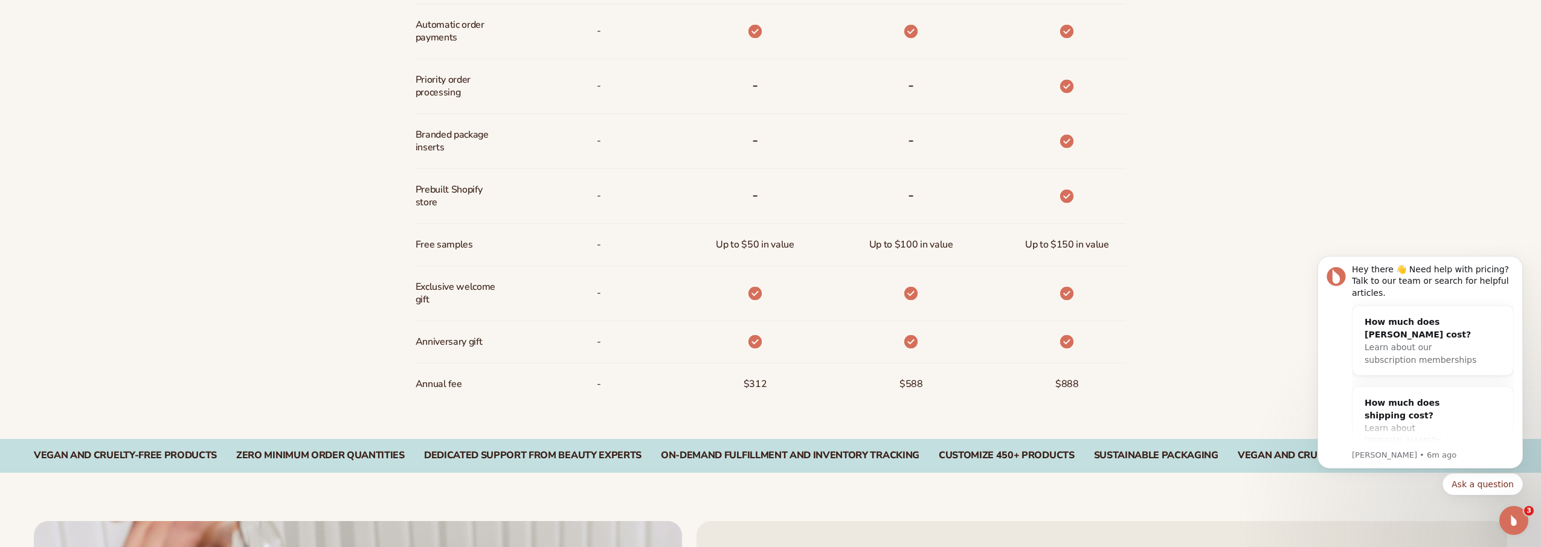
scroll to position [1063, 0]
drag, startPoint x: 1075, startPoint y: 383, endPoint x: 1217, endPoint y: 416, distance: 146.3
click at [1115, 387] on div "$888" at bounding box center [1048, 384] width 156 height 42
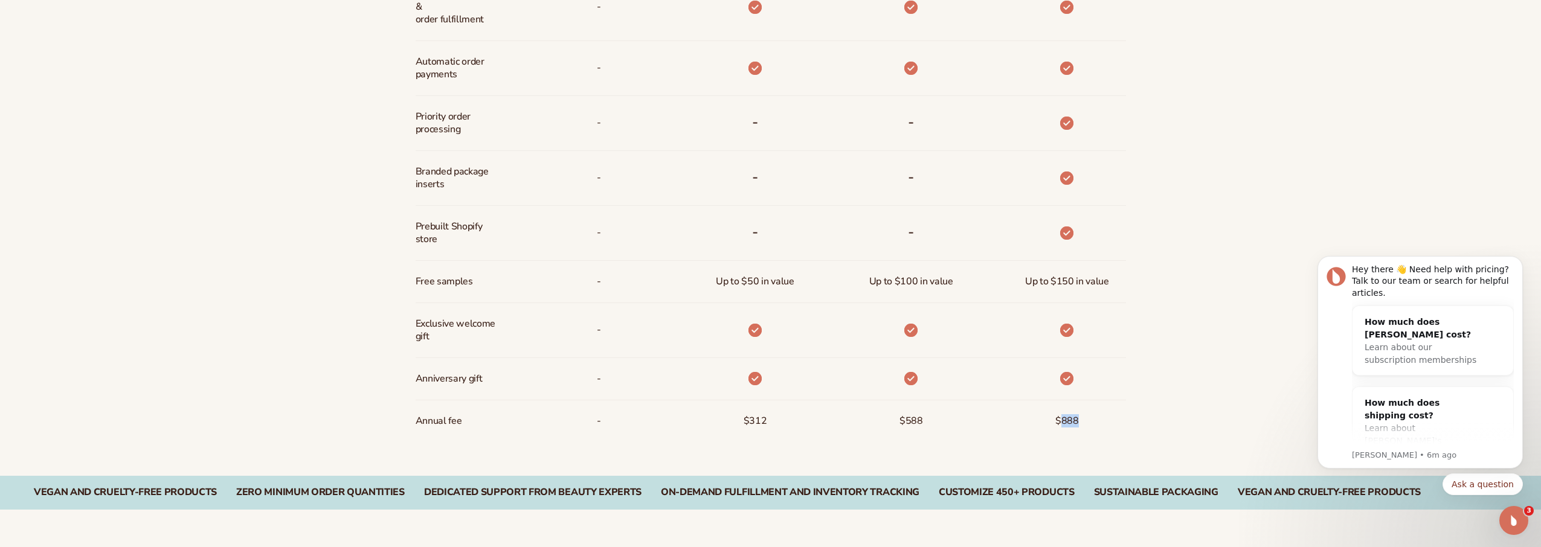
scroll to position [1026, 0]
drag, startPoint x: 888, startPoint y: 419, endPoint x: 990, endPoint y: 422, distance: 102.2
click at [977, 426] on div "Discounts Support Inventory storage &   order fulfillment Automatic order payme…" at bounding box center [771, 83] width 710 height 716
click at [1159, 424] on div "Billed Monthly billed Yearly Billed Monthly billed Yearly Discounts Support Inv…" at bounding box center [771, 68] width 778 height 813
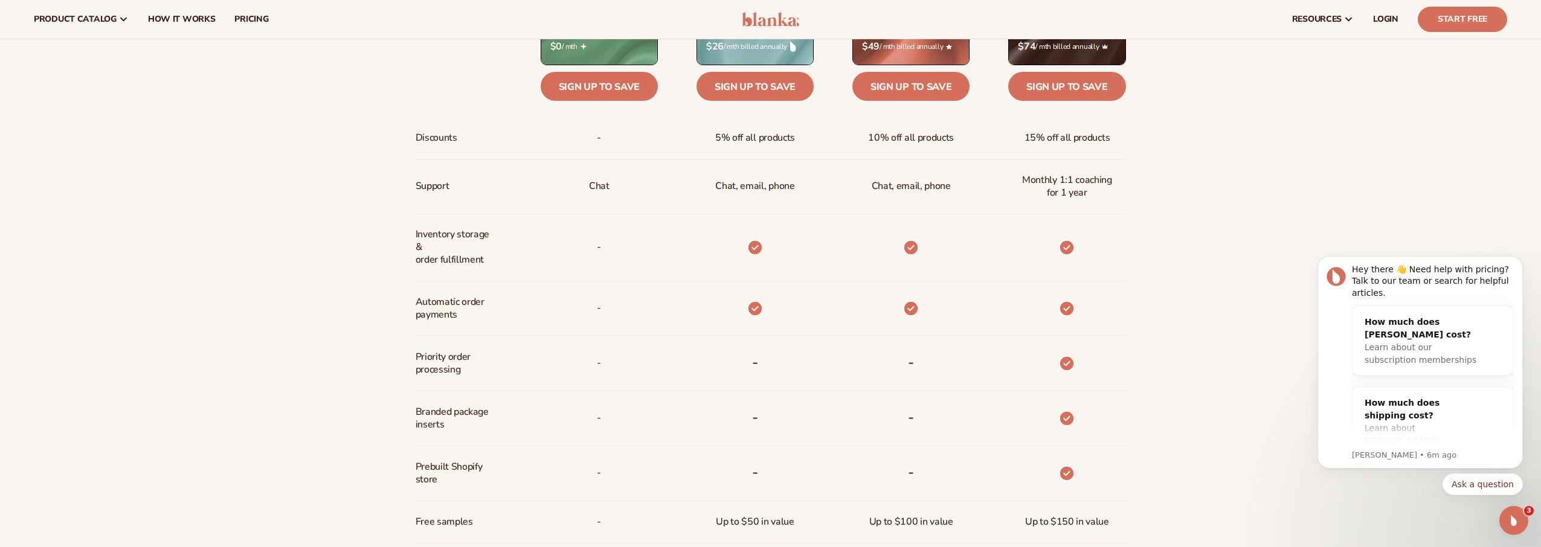
scroll to position [785, 0]
drag, startPoint x: 416, startPoint y: 305, endPoint x: 497, endPoint y: 317, distance: 81.8
click at [489, 313] on span "Automatic order payments" at bounding box center [456, 309] width 80 height 35
click at [563, 304] on div "-" at bounding box center [580, 309] width 156 height 55
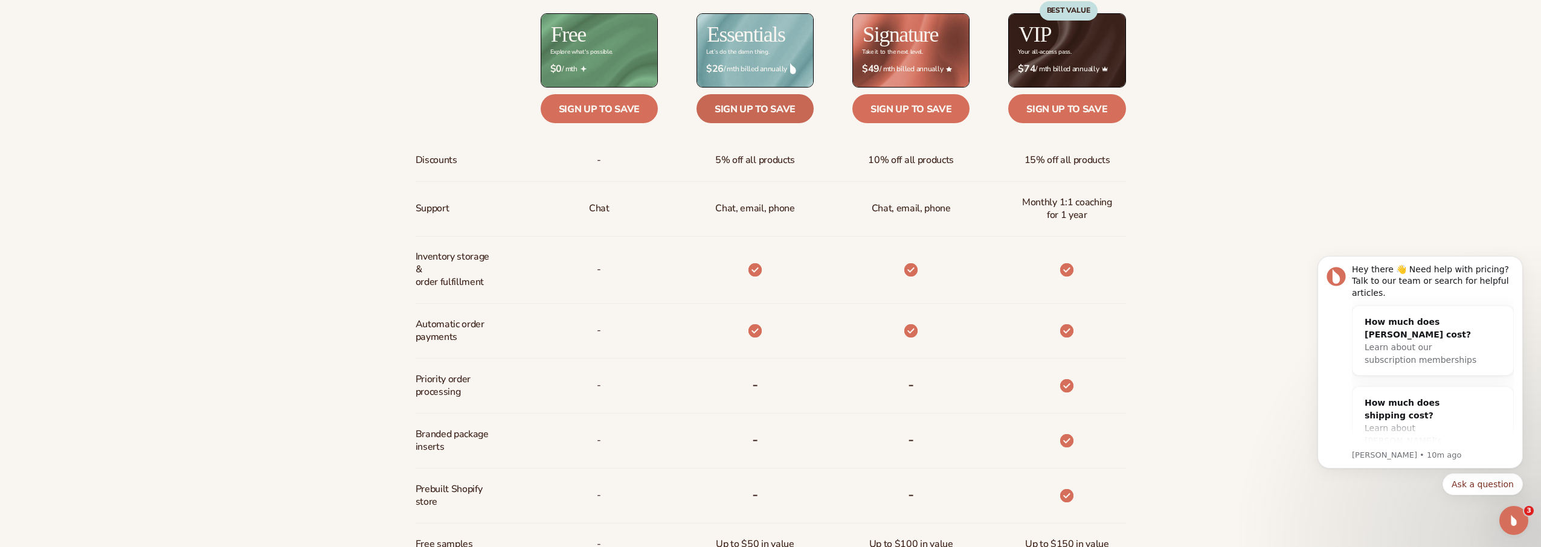
scroll to position [764, 0]
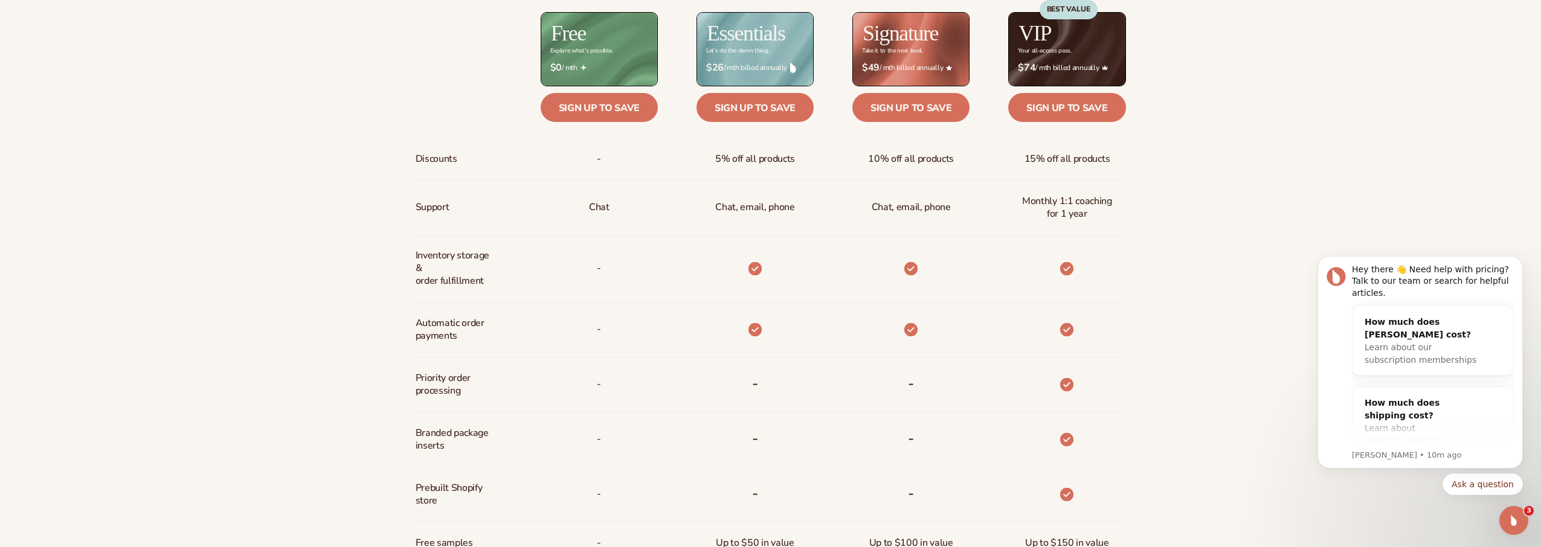
click at [1195, 269] on div "Billed Monthly billed Yearly Billed Monthly billed Yearly Discounts Support Inv…" at bounding box center [770, 330] width 1541 height 813
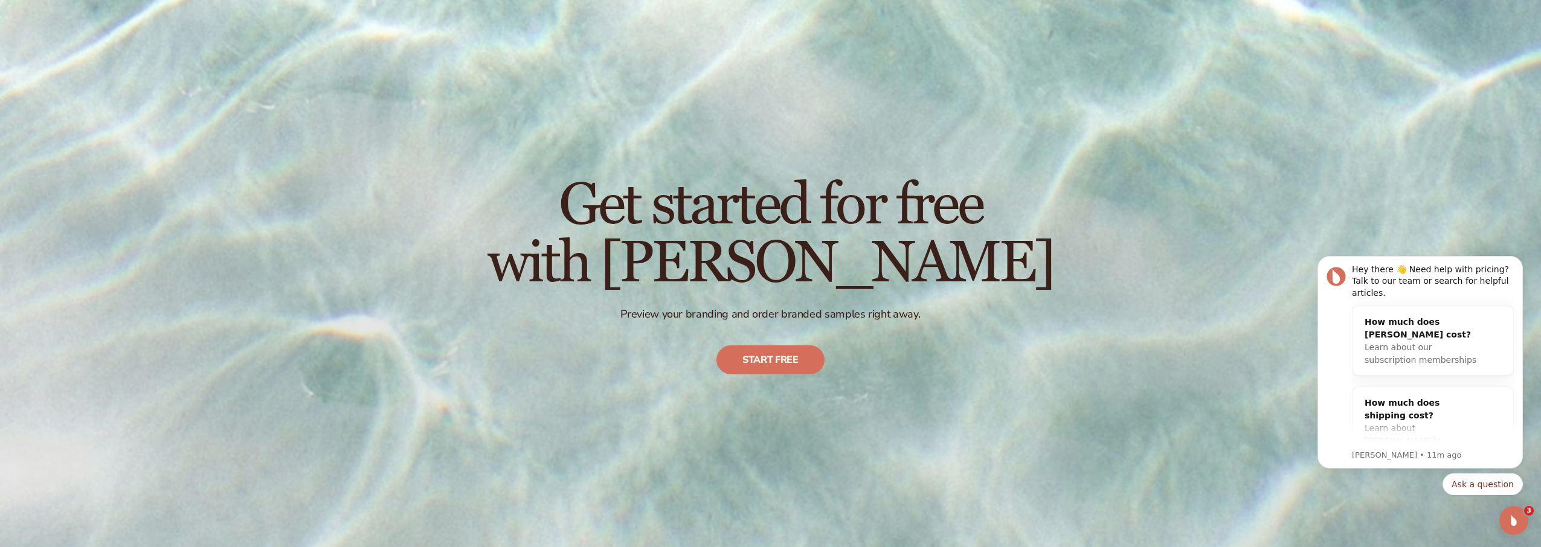
scroll to position [0, 0]
